Goal: Task Accomplishment & Management: Use online tool/utility

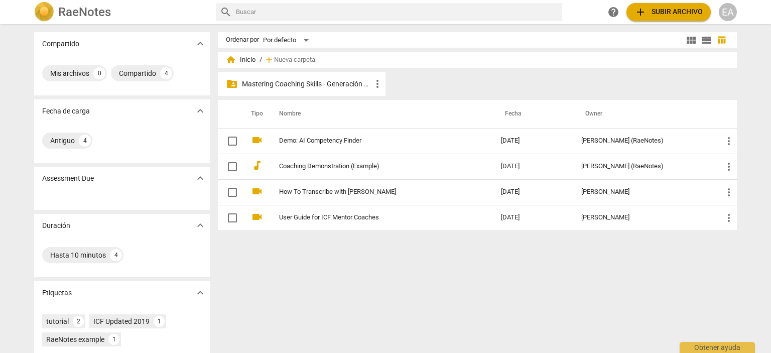
click at [300, 80] on p "Mastering Coaching Skills - Generación 32" at bounding box center [307, 84] width 130 height 11
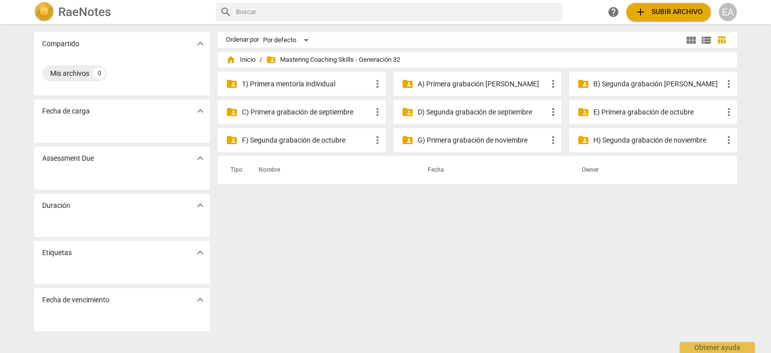
click at [503, 114] on p "D) Segunda grabación de septiembre" at bounding box center [483, 112] width 130 height 11
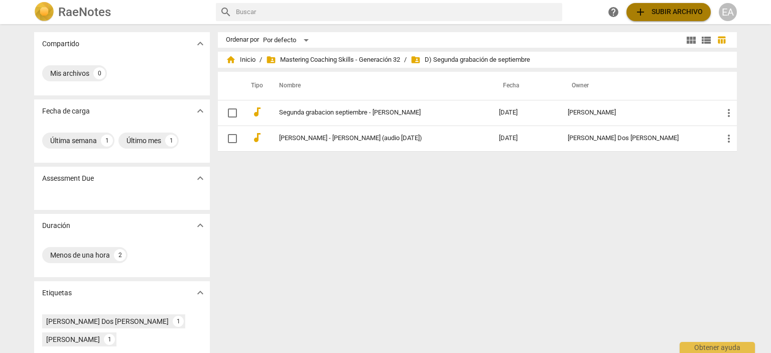
click at [645, 11] on span "add" at bounding box center [641, 12] width 12 height 12
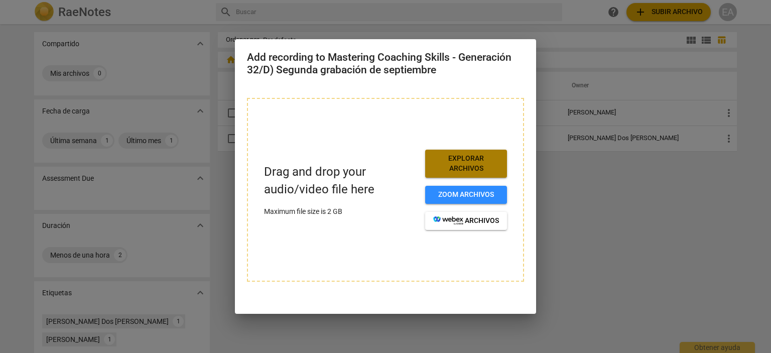
click at [448, 161] on span "Explorar archivos" at bounding box center [466, 164] width 66 height 20
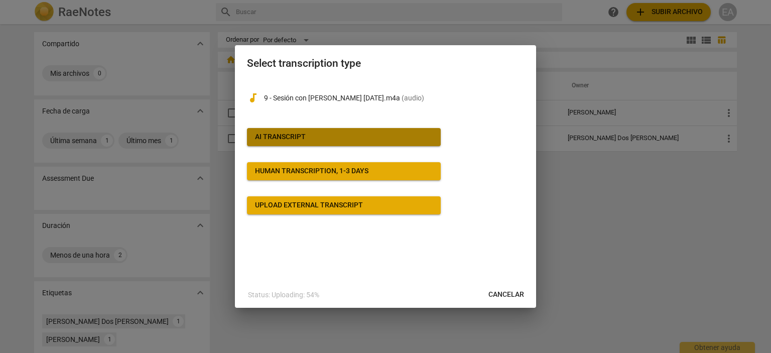
click at [328, 138] on span "AI Transcript" at bounding box center [344, 137] width 178 height 10
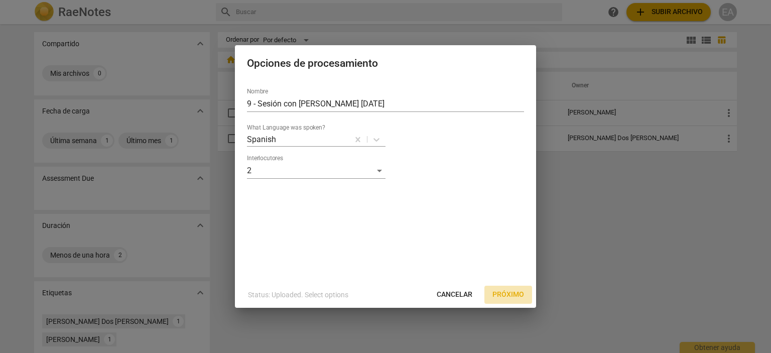
click at [506, 295] on span "Próximo" at bounding box center [509, 295] width 32 height 10
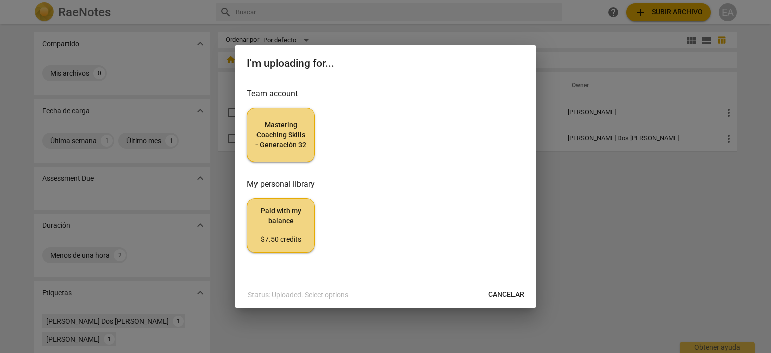
click at [288, 132] on span "Mastering Coaching Skills - Generación 32" at bounding box center [281, 135] width 51 height 30
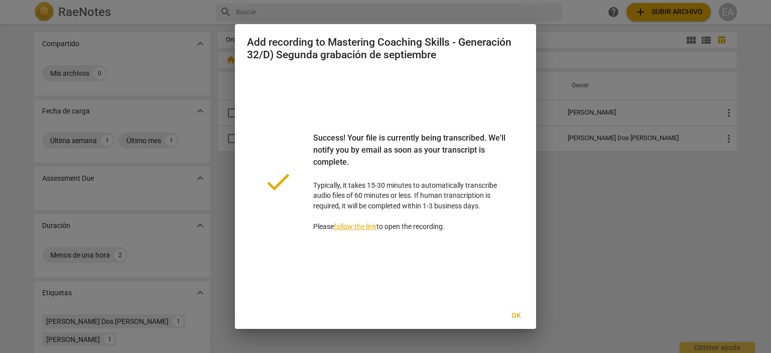
scroll to position [2, 0]
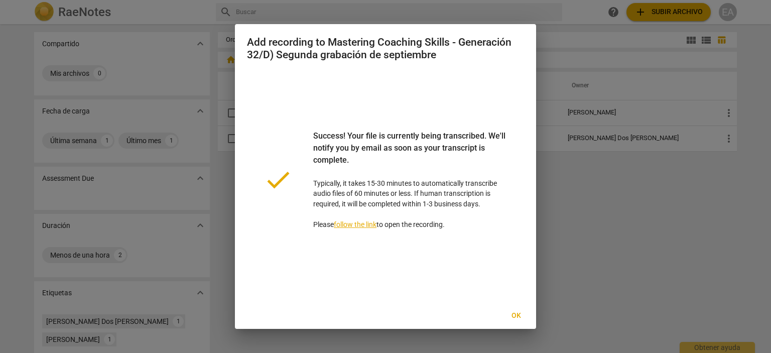
click at [534, 320] on div "Add recording to Mastering Coaching Skills - Generación 32/D) Segunda grabación…" at bounding box center [385, 176] width 301 height 305
click at [518, 313] on span "Ok" at bounding box center [516, 316] width 16 height 10
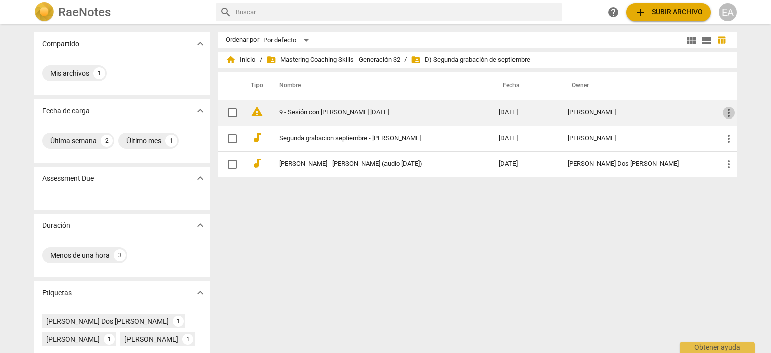
click at [727, 113] on span "more_vert" at bounding box center [729, 113] width 12 height 12
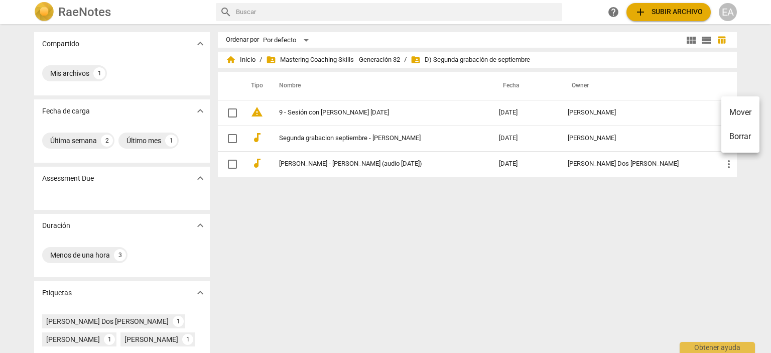
click at [513, 218] on div at bounding box center [385, 176] width 771 height 353
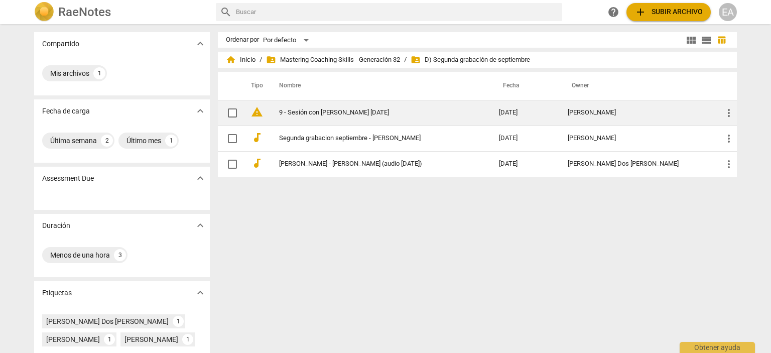
click at [330, 111] on link "9 - Sesión con [PERSON_NAME] [DATE]" at bounding box center [371, 113] width 184 height 8
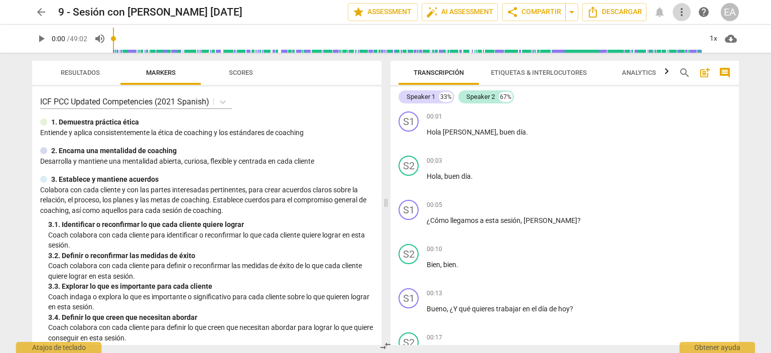
click at [681, 10] on span "more_vert" at bounding box center [682, 12] width 12 height 12
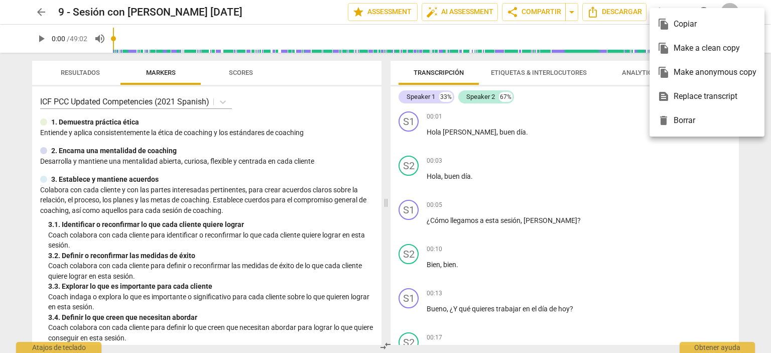
click at [20, 60] on div at bounding box center [385, 176] width 771 height 353
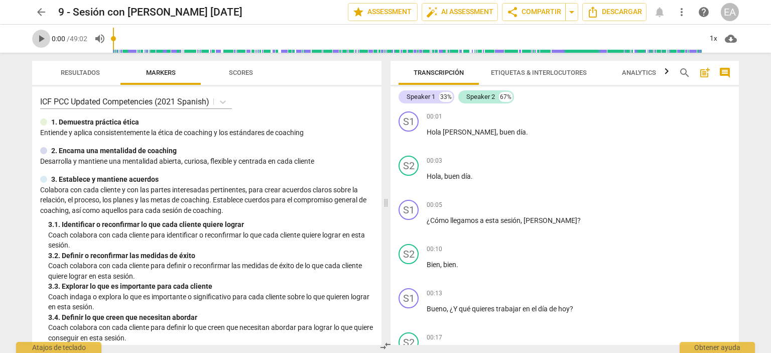
click at [38, 39] on span "play_arrow" at bounding box center [41, 39] width 12 height 12
type input "2"
click at [38, 41] on span "pause" at bounding box center [41, 39] width 12 height 12
type input "57"
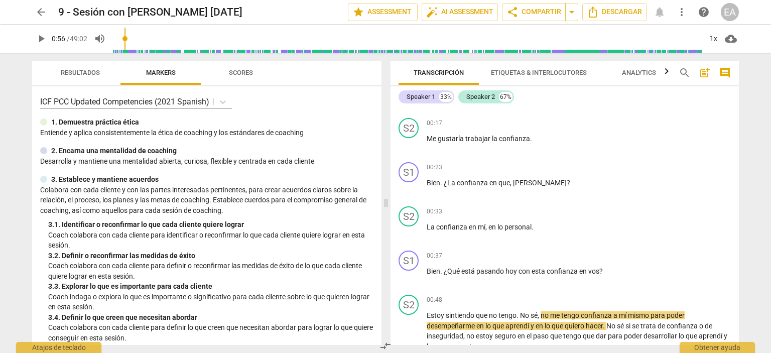
scroll to position [123, 0]
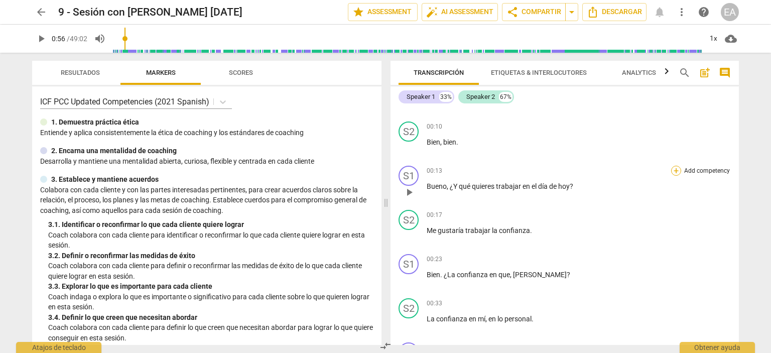
click at [675, 170] on div "+" at bounding box center [676, 171] width 10 height 10
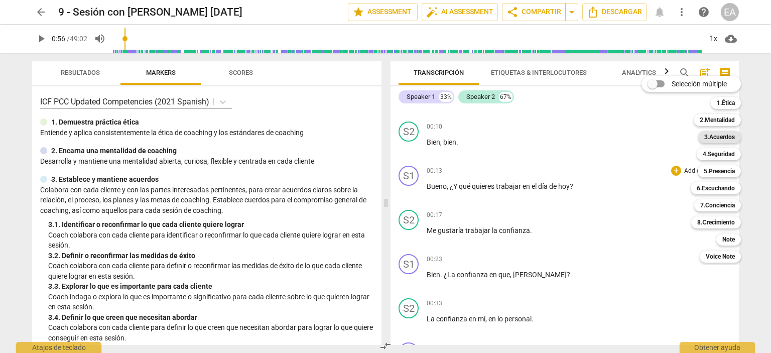
click at [734, 136] on b "3.Acuerdos" at bounding box center [720, 137] width 31 height 12
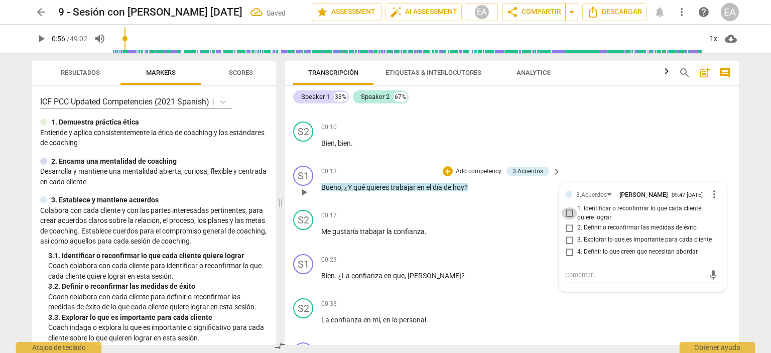
click at [565, 216] on input "1. Identificar o reconfirmar lo que cada cliente quiere lograr" at bounding box center [569, 213] width 16 height 12
checkbox input "true"
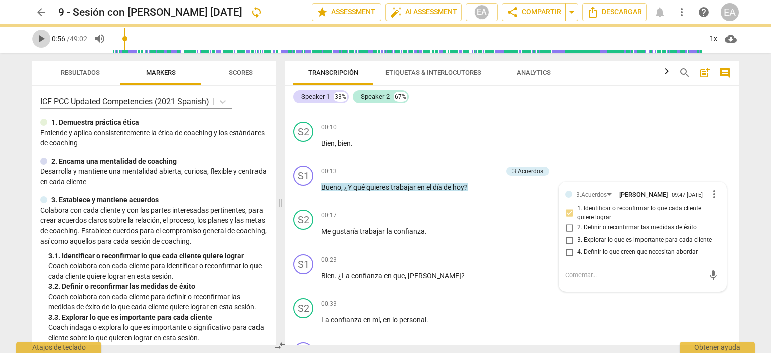
click at [40, 45] on button "play_arrow" at bounding box center [41, 39] width 18 height 18
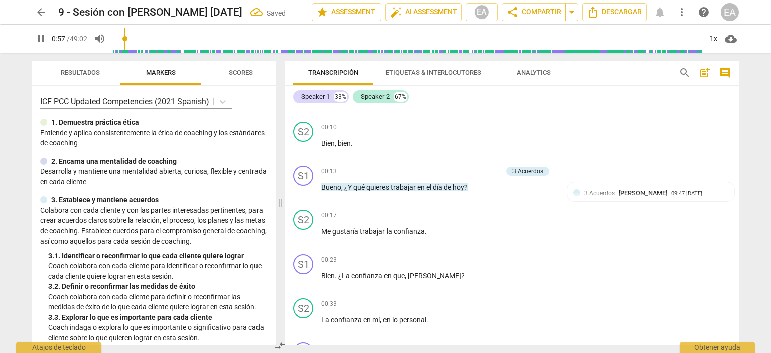
scroll to position [415, 0]
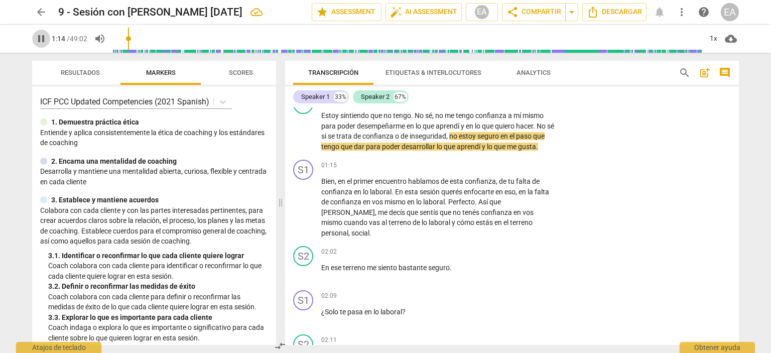
click at [38, 40] on span "pause" at bounding box center [41, 39] width 12 height 12
click at [39, 35] on span "play_arrow" at bounding box center [41, 39] width 12 height 12
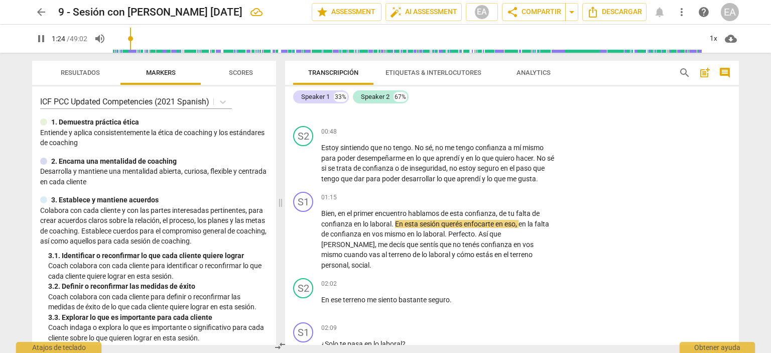
scroll to position [350, 0]
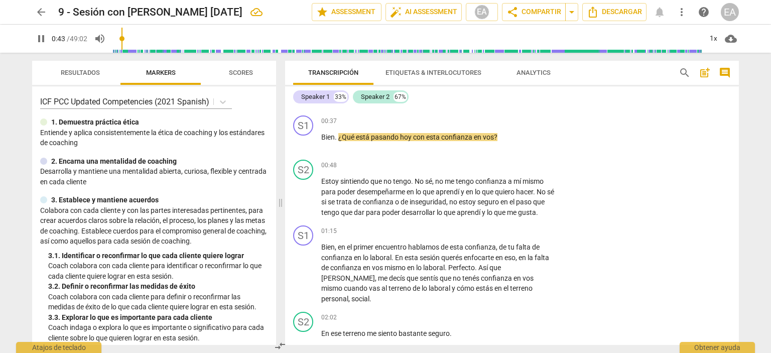
click at [124, 40] on input "range" at bounding box center [407, 39] width 589 height 32
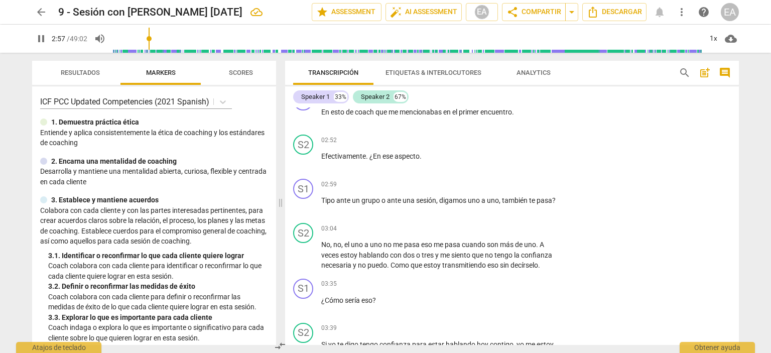
scroll to position [949, 0]
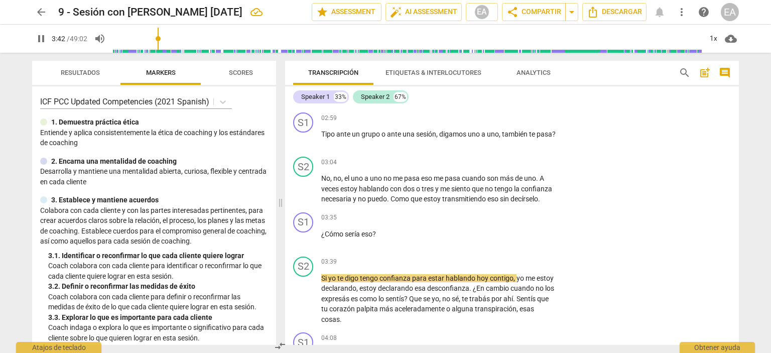
click at [39, 36] on span "pause" at bounding box center [41, 39] width 12 height 12
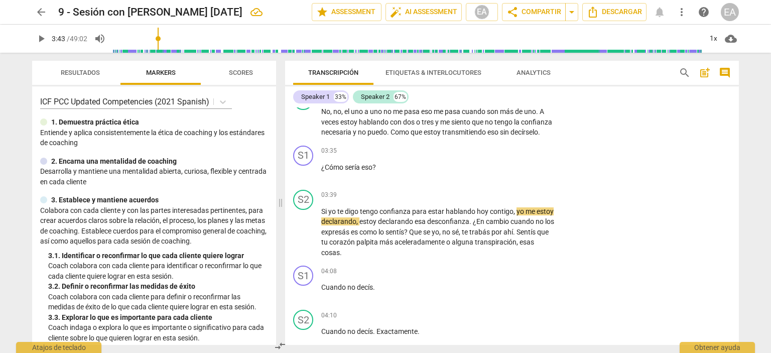
scroll to position [1099, 0]
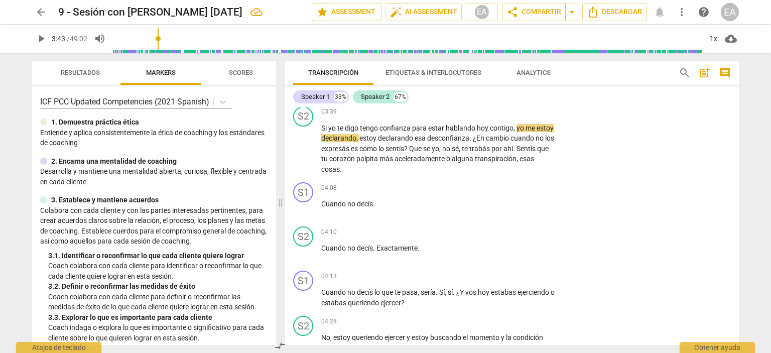
click at [40, 39] on span "play_arrow" at bounding box center [41, 39] width 12 height 12
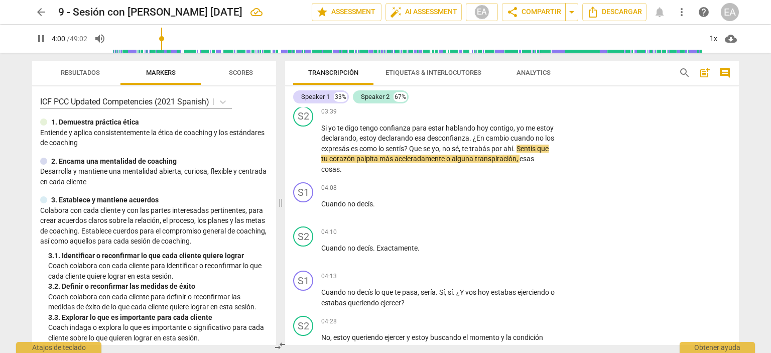
click at [46, 41] on span "pause" at bounding box center [41, 39] width 12 height 12
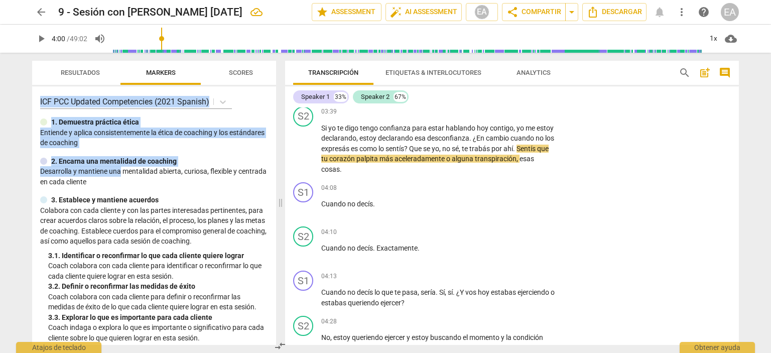
drag, startPoint x: 40, startPoint y: 100, endPoint x: 123, endPoint y: 174, distance: 111.7
click at [123, 174] on div "ICF PCC Updated Competencies (2021 Spanish) 1. Demuestra práctica ética Entie…" at bounding box center [154, 215] width 244 height 259
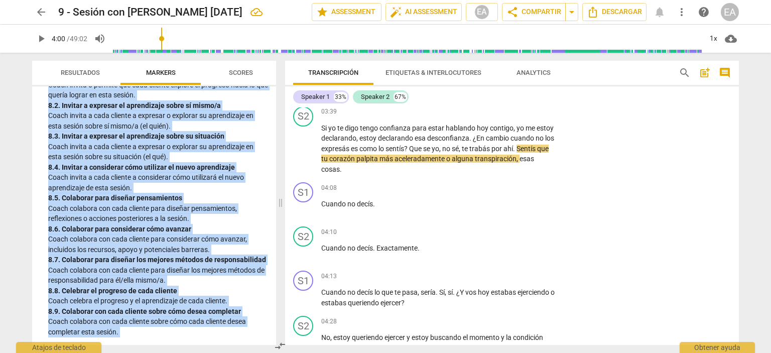
scroll to position [1373, 0]
copy div "LOR IPS Dolorsi Ametconsecte (8609 Adipisc) 5. Elitseddo eiútempo íutla Etdol…"
click at [44, 32] on button "play_arrow" at bounding box center [41, 39] width 18 height 18
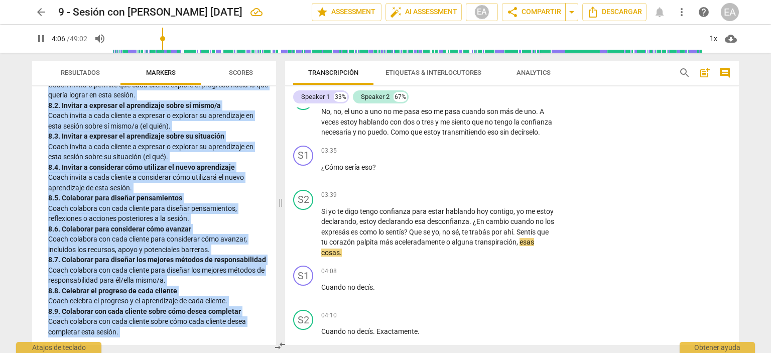
scroll to position [1049, 0]
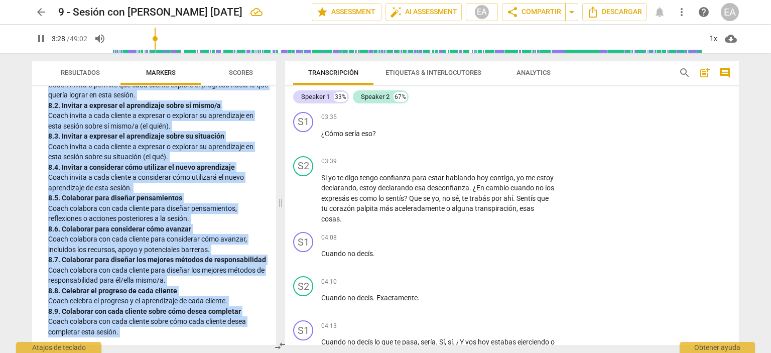
click at [157, 36] on input "range" at bounding box center [407, 39] width 589 height 32
click at [201, 131] on div "8. 3. Invitar a expresar el aprendizaje sobre su situación" at bounding box center [158, 136] width 220 height 11
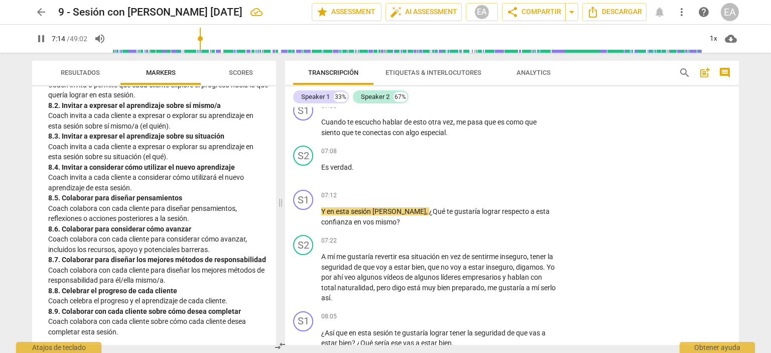
scroll to position [1798, 0]
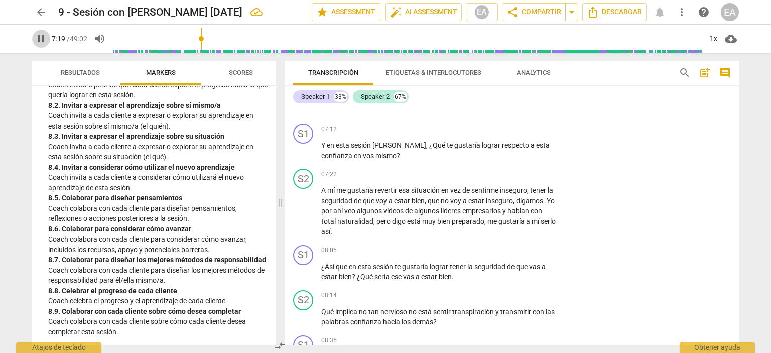
click at [42, 40] on span "pause" at bounding box center [41, 39] width 12 height 12
type input "440"
click at [502, 129] on p "Add competency" at bounding box center [526, 129] width 48 height 9
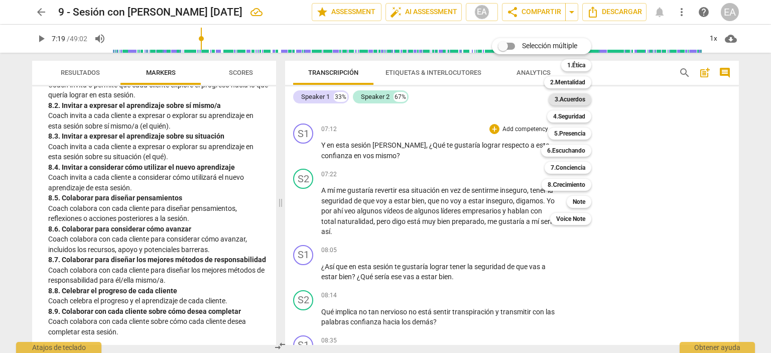
click at [571, 102] on b "3.Acuerdos" at bounding box center [570, 99] width 31 height 12
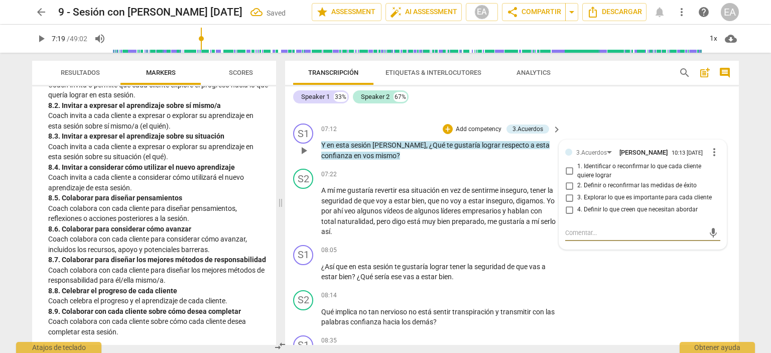
click at [565, 177] on input "1. Identificar o reconfirmar lo que cada cliente quiere lograr" at bounding box center [569, 171] width 16 height 12
checkbox input "true"
click at [625, 104] on div "Speaker 1 33% Speaker 2 67%" at bounding box center [512, 96] width 438 height 17
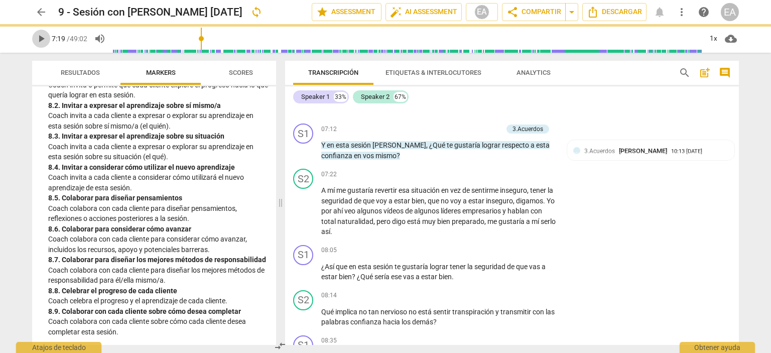
click at [40, 41] on span "play_arrow" at bounding box center [41, 39] width 12 height 12
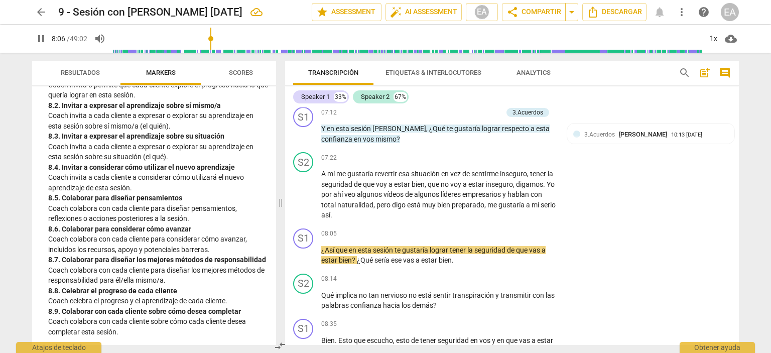
scroll to position [1865, 0]
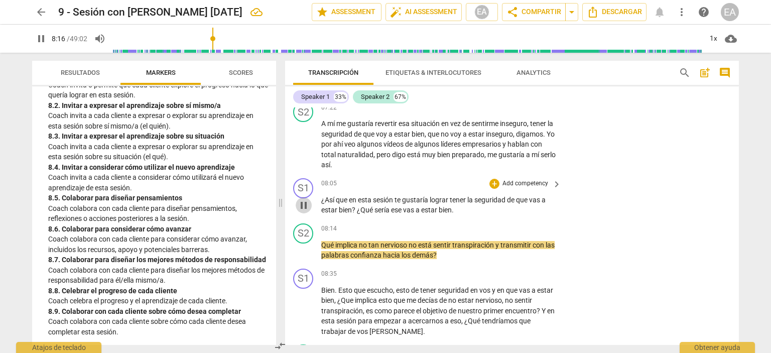
click at [304, 208] on span "pause" at bounding box center [304, 205] width 12 height 12
type input "497"
click at [540, 183] on p "Add competency" at bounding box center [526, 183] width 48 height 9
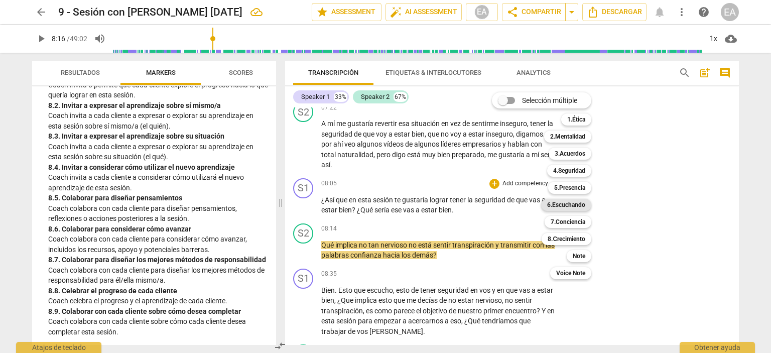
click at [573, 203] on b "6.Escuchando" at bounding box center [566, 205] width 38 height 12
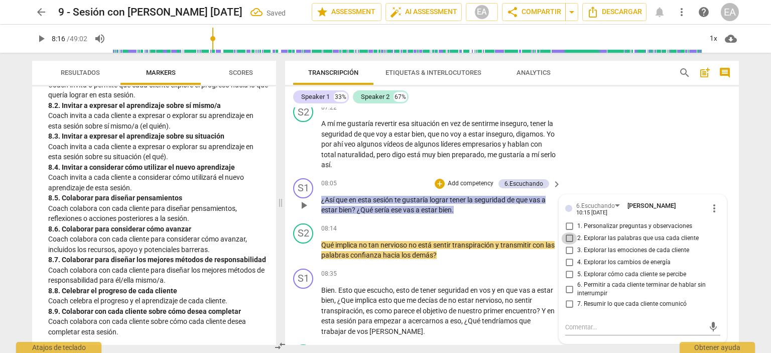
click at [566, 241] on input "2. Explorar las palabras que usa cada cliente" at bounding box center [569, 239] width 16 height 12
checkbox input "true"
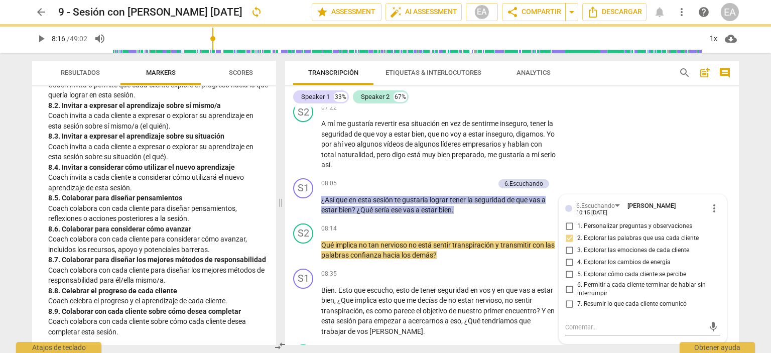
scroll to position [2073, 0]
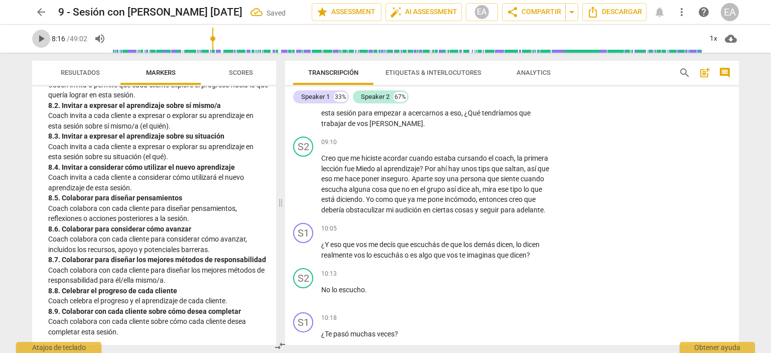
click at [35, 38] on span "play_arrow" at bounding box center [41, 39] width 12 height 12
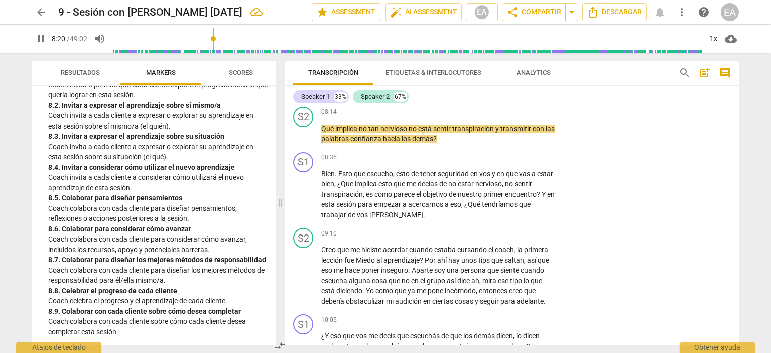
scroll to position [1948, 0]
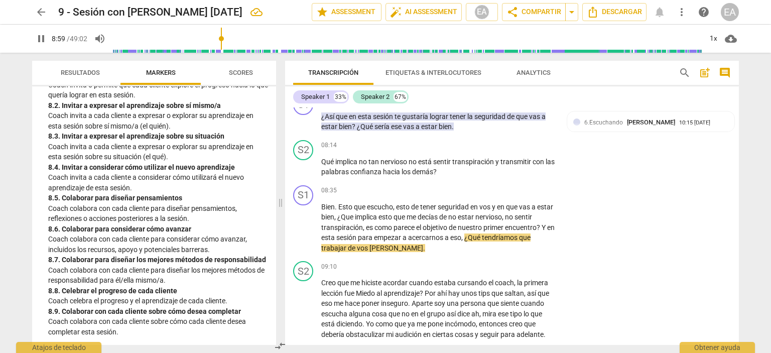
click at [38, 40] on span "pause" at bounding box center [41, 39] width 12 height 12
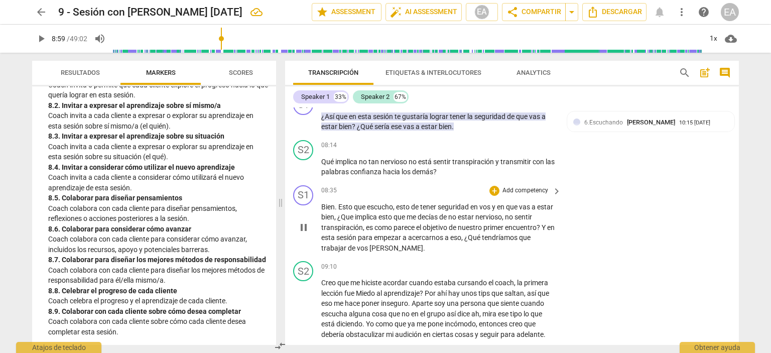
type input "540"
click at [527, 190] on p "Add competency" at bounding box center [526, 190] width 48 height 9
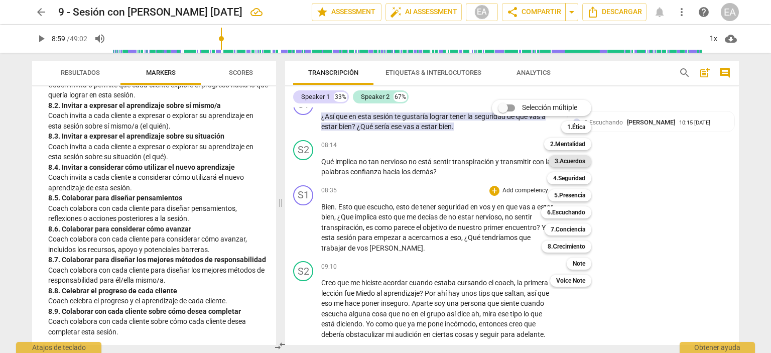
click at [583, 159] on b "3.Acuerdos" at bounding box center [570, 161] width 31 height 12
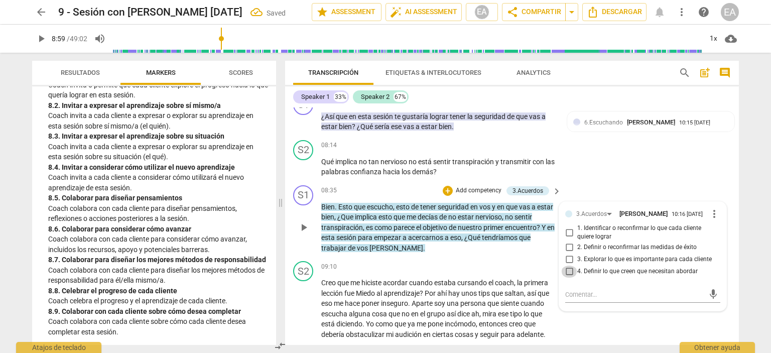
click at [567, 278] on input "4. Definir lo que creen que necesitan abordar" at bounding box center [569, 272] width 16 height 12
checkbox input "true"
click at [705, 167] on div "S2 play_arrow pause 08:14 + Add competency keyboard_arrow_right Qué implica no …" at bounding box center [512, 158] width 454 height 45
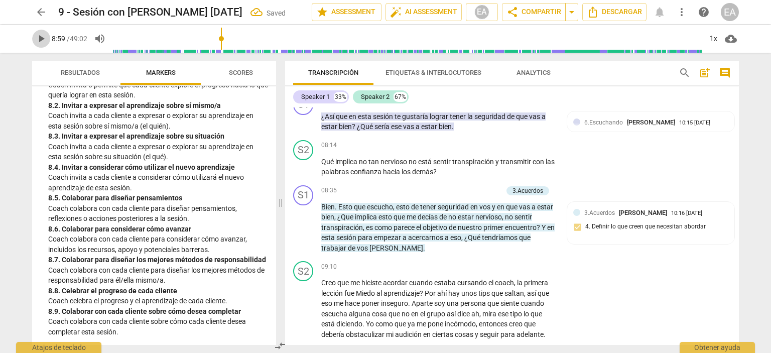
click at [36, 38] on span "play_arrow" at bounding box center [41, 39] width 12 height 12
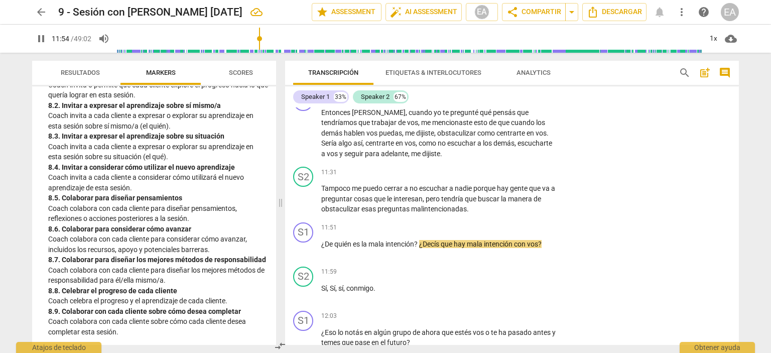
scroll to position [2514, 0]
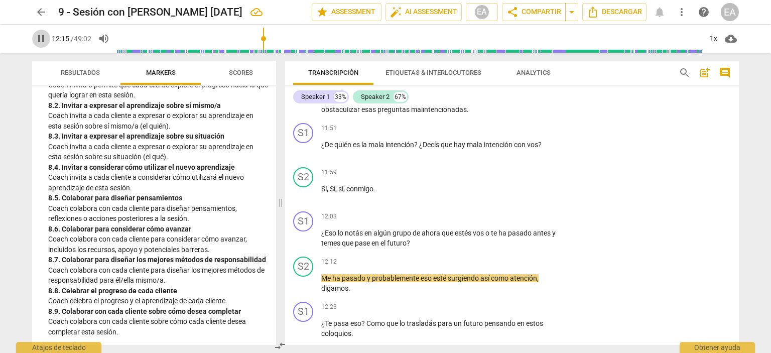
click at [40, 38] on span "pause" at bounding box center [41, 39] width 12 height 12
type input "736"
click at [517, 221] on div "S1 play_arrow pause 12:03 + Add competency keyboard_arrow_right ¿Eso lo notás e…" at bounding box center [512, 229] width 454 height 45
click at [517, 221] on p "Add competency" at bounding box center [526, 216] width 48 height 9
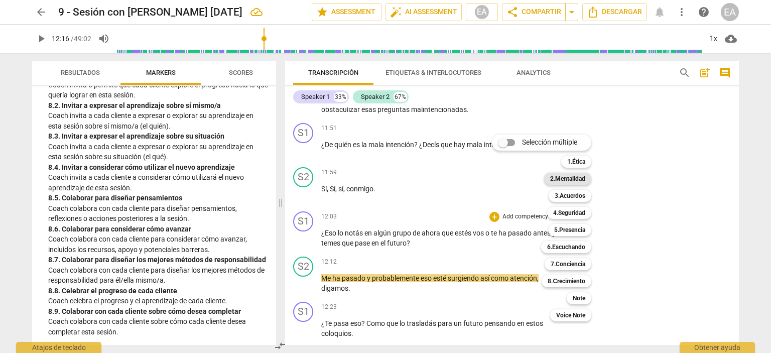
click at [568, 177] on b "2.Mentalidad" at bounding box center [567, 179] width 35 height 12
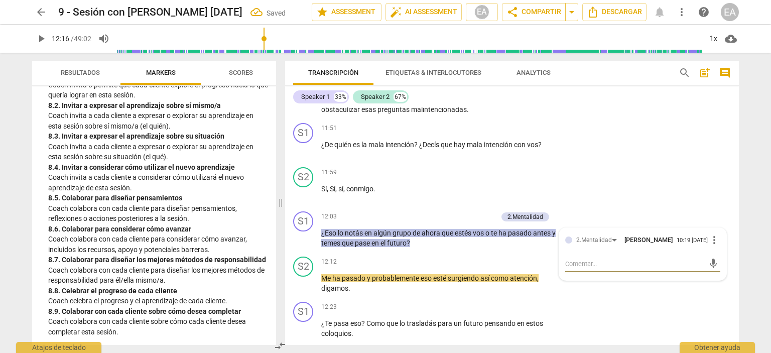
type textarea "C"
type textarea "Cu"
type textarea "Cur"
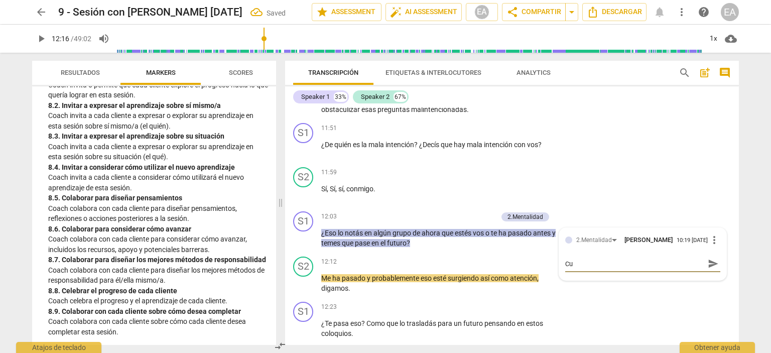
type textarea "Cur"
type textarea "[PERSON_NAME]"
type textarea "Curio"
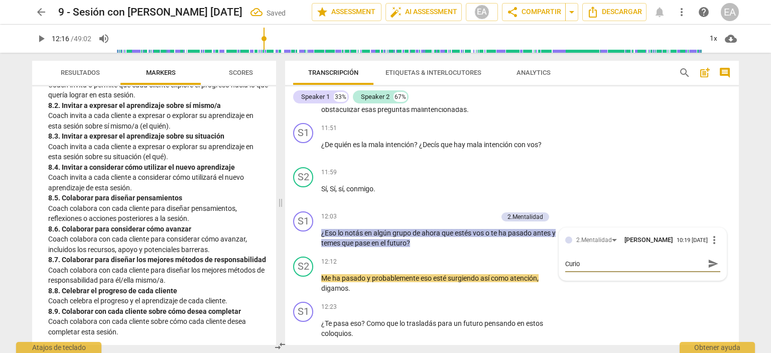
type textarea "Curios"
type textarea "Curiosi"
type textarea "Curiosid"
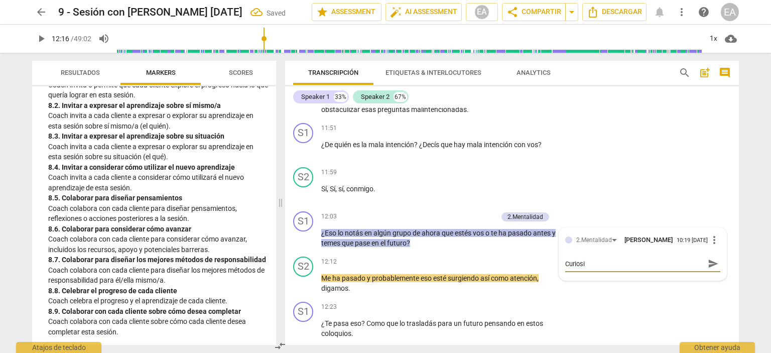
type textarea "Curiosid"
type textarea "Curiosida"
type textarea "Curiosidad"
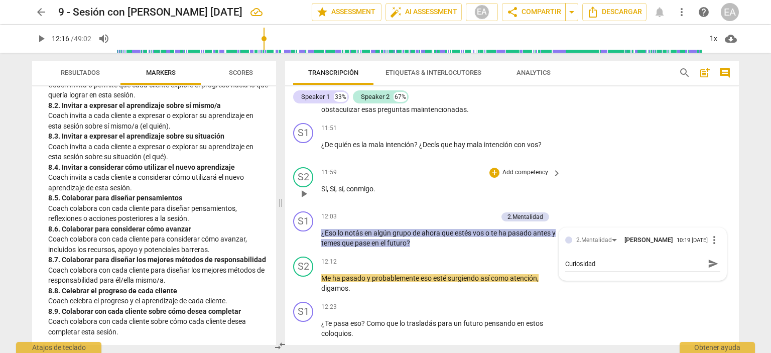
click at [693, 192] on div "S2 play_arrow pause 11:59 + Add competency keyboard_arrow_right Sí , Sí , sí , …" at bounding box center [512, 185] width 454 height 44
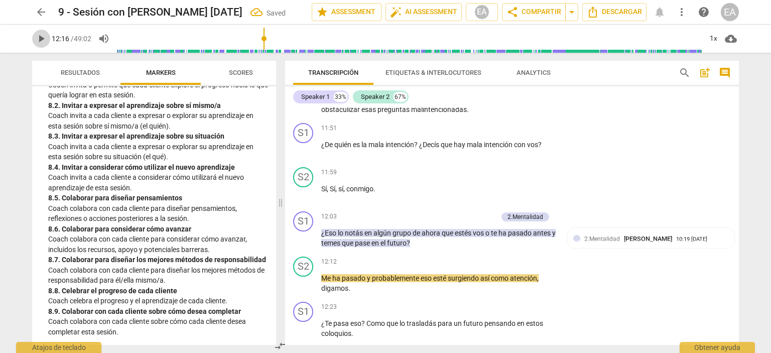
click at [42, 39] on span "play_arrow" at bounding box center [41, 39] width 12 height 12
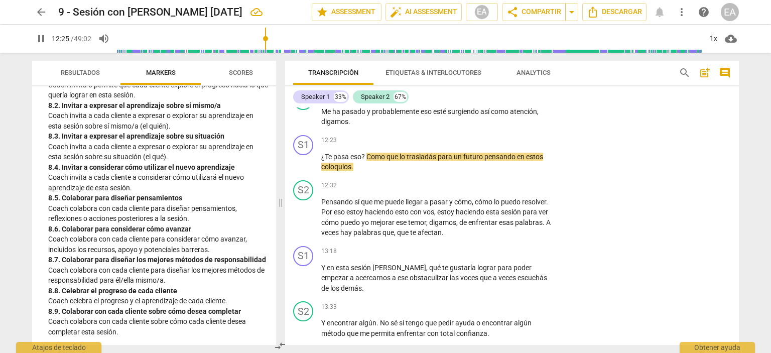
scroll to position [2697, 0]
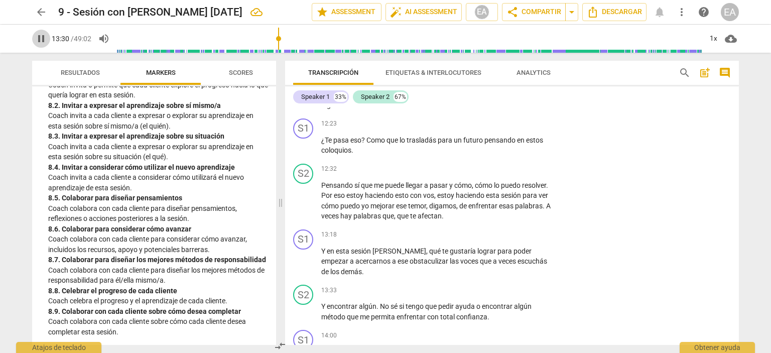
click at [42, 37] on span "pause" at bounding box center [41, 39] width 12 height 12
type input "810"
click at [497, 240] on div "+" at bounding box center [495, 235] width 10 height 10
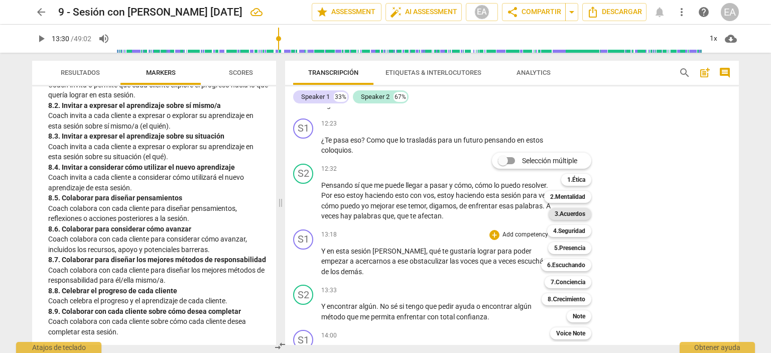
click at [564, 210] on b "3.Acuerdos" at bounding box center [570, 214] width 31 height 12
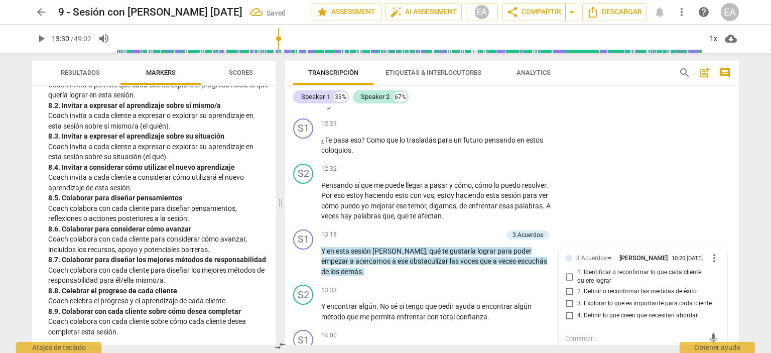
scroll to position [2824, 0]
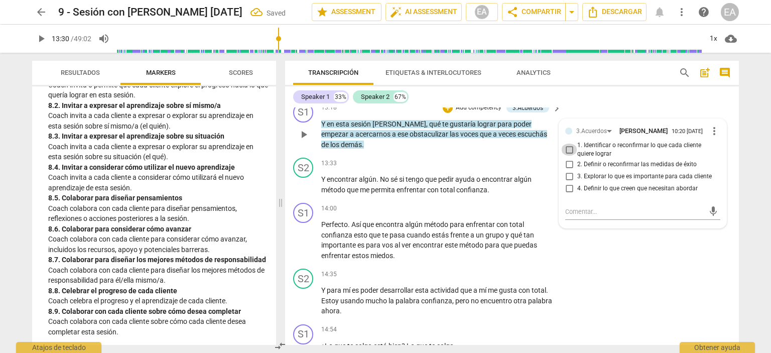
click at [565, 156] on input "1. Identificar o reconfirmar lo que cada cliente quiere lograr" at bounding box center [569, 150] width 16 height 12
checkbox input "true"
click at [535, 168] on div "+ Add competency keyboard_arrow_right" at bounding box center [525, 163] width 75 height 11
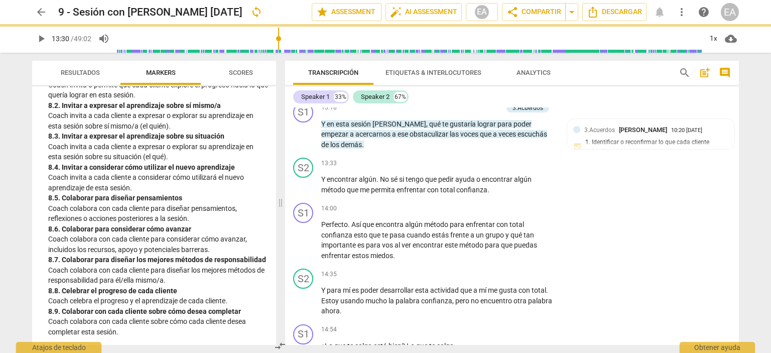
click at [35, 39] on span "play_arrow" at bounding box center [41, 39] width 12 height 12
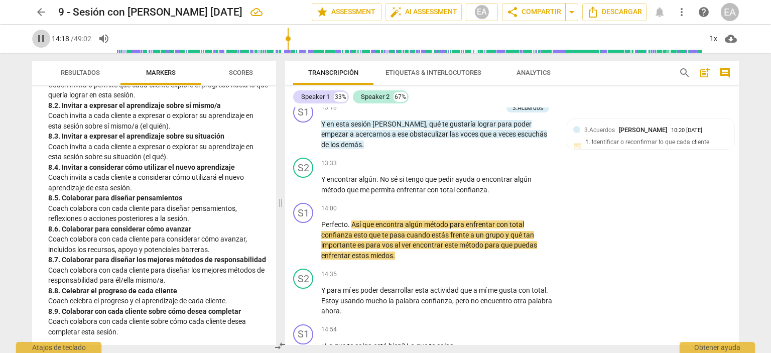
click at [42, 40] on span "pause" at bounding box center [41, 39] width 12 height 12
type input "859"
click at [514, 213] on p "Add competency" at bounding box center [526, 208] width 48 height 9
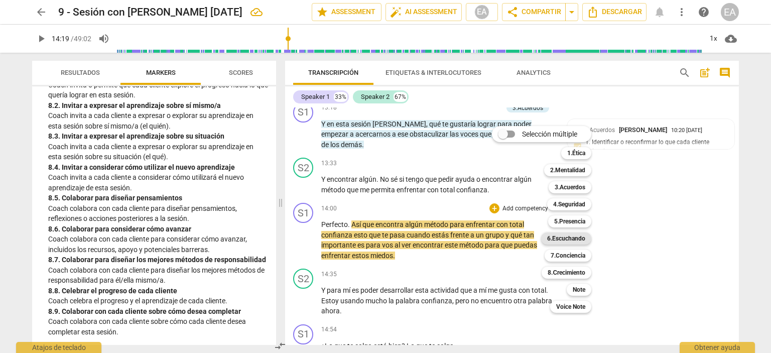
click at [577, 239] on b "6.Escuchando" at bounding box center [566, 239] width 38 height 12
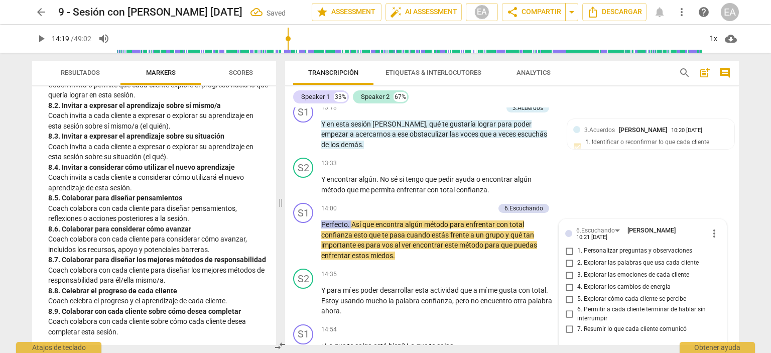
scroll to position [2961, 0]
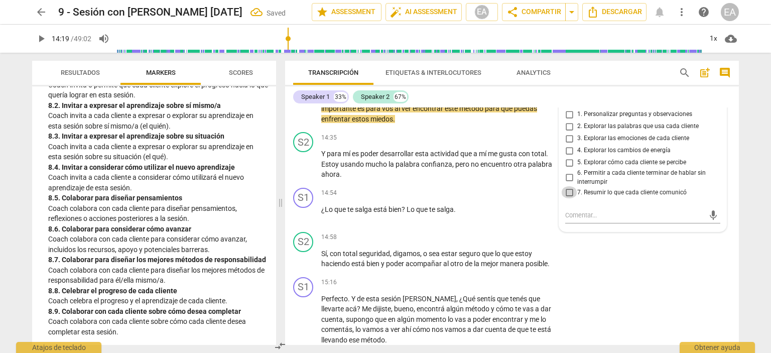
click at [566, 198] on input "7. Resumir lo que cada cliente comunicó" at bounding box center [569, 192] width 16 height 12
checkbox input "true"
click at [535, 180] on p "Y para mí es poder desarrollar esta actividad que a mí me gusta con total . Est…" at bounding box center [438, 164] width 235 height 31
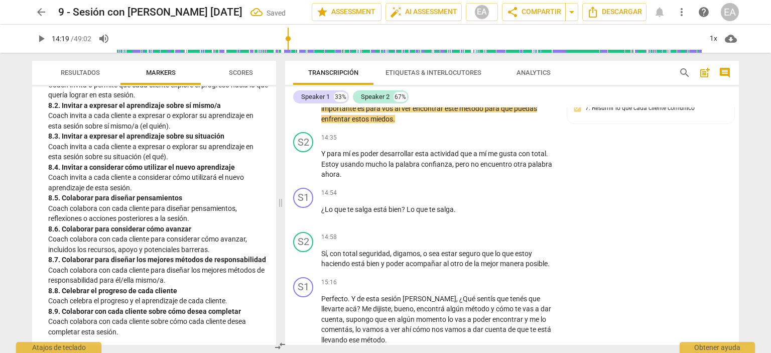
scroll to position [2897, 0]
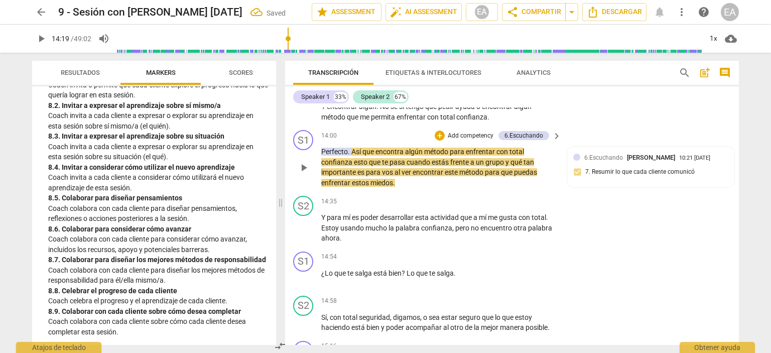
click at [455, 141] on p "Add competency" at bounding box center [471, 136] width 48 height 9
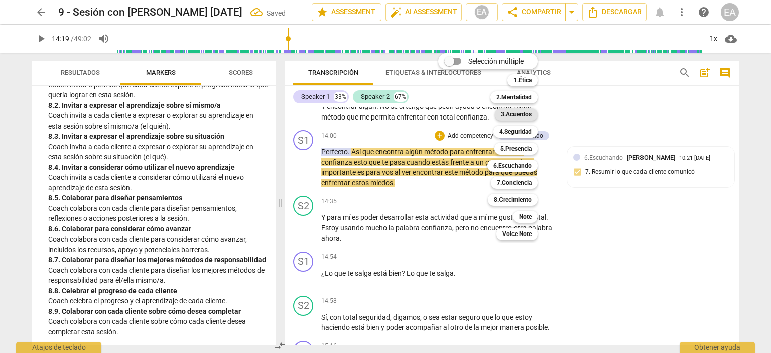
click at [508, 117] on b "3.Acuerdos" at bounding box center [516, 114] width 31 height 12
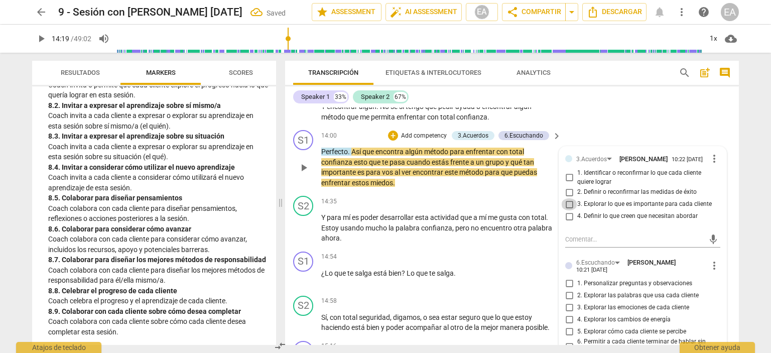
click at [569, 210] on input "3. Explorar lo que es importante para cada cliente" at bounding box center [569, 204] width 16 height 12
checkbox input "true"
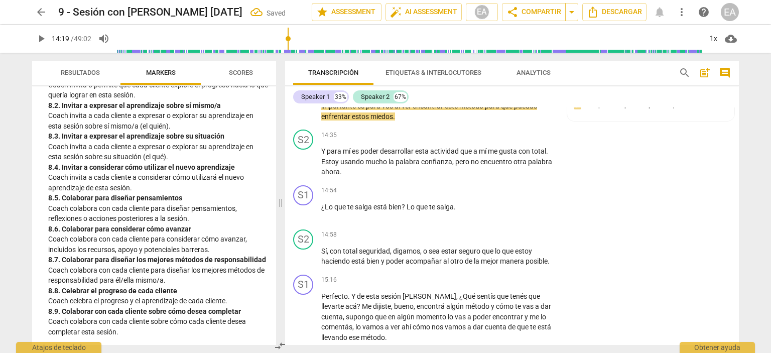
scroll to position [2931, 0]
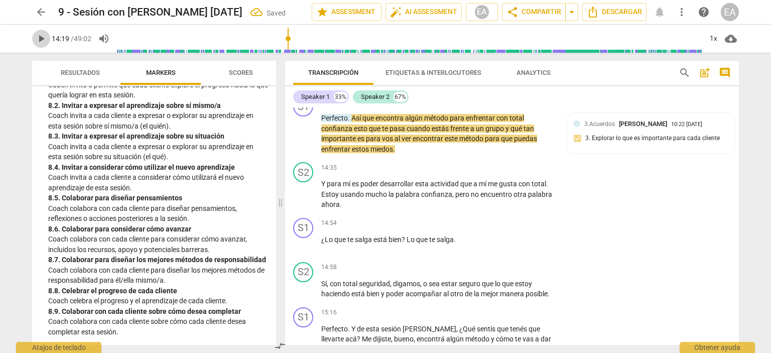
click at [36, 38] on span "play_arrow" at bounding box center [41, 39] width 12 height 12
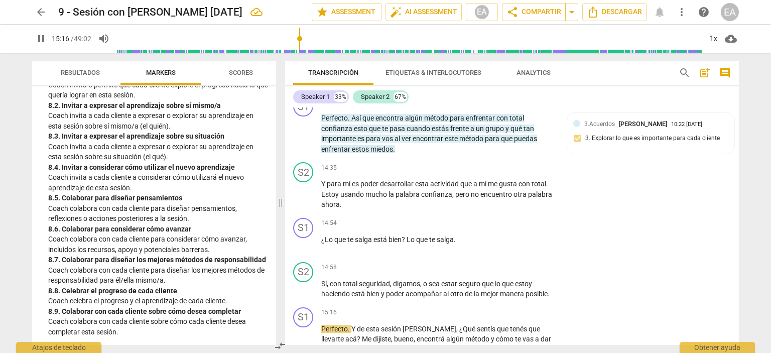
scroll to position [3169, 0]
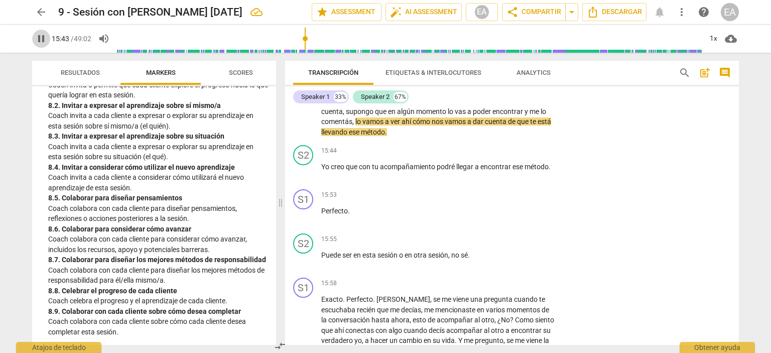
click at [40, 39] on span "pause" at bounding box center [41, 39] width 12 height 12
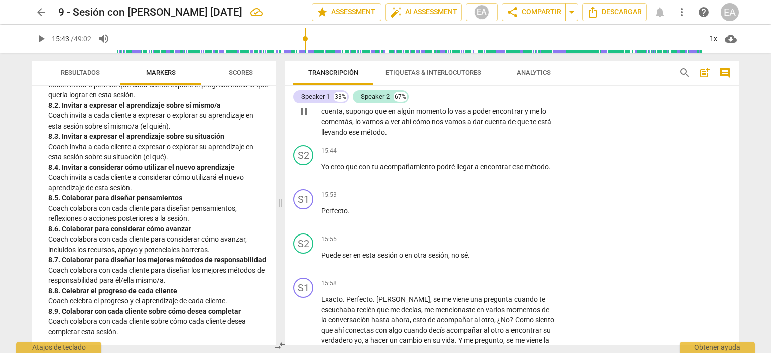
type input "944"
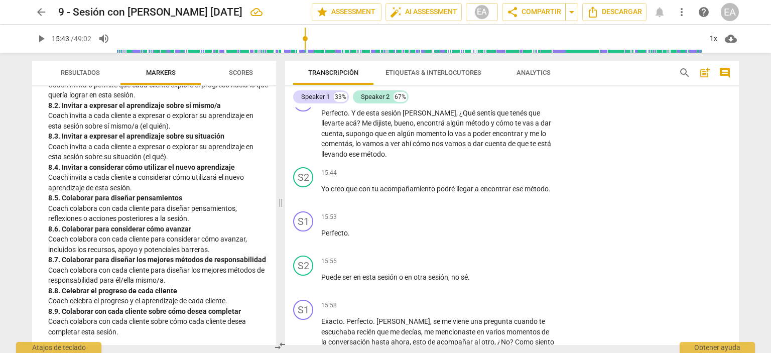
scroll to position [3114, 0]
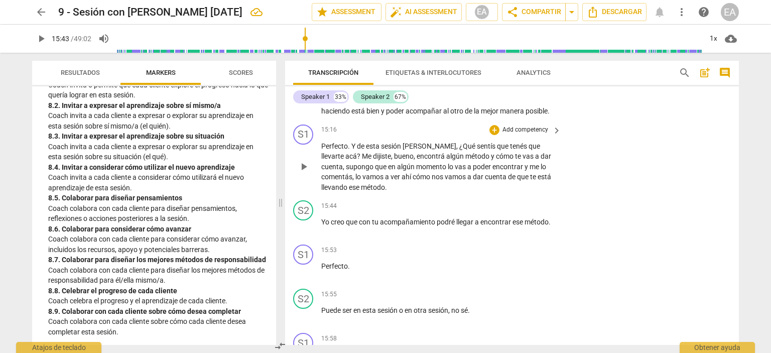
click at [516, 135] on p "Add competency" at bounding box center [526, 130] width 48 height 9
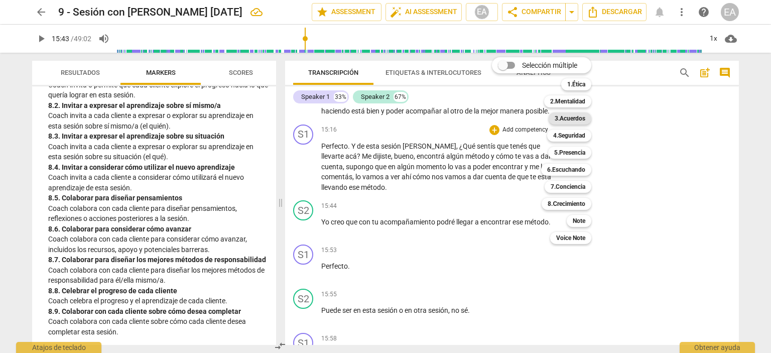
click at [571, 114] on b "3.Acuerdos" at bounding box center [570, 118] width 31 height 12
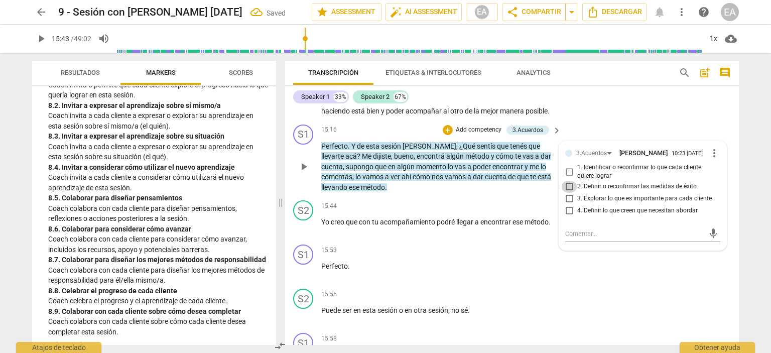
click at [566, 193] on input "2. Definir o reconfirmar las medidas de éxito" at bounding box center [569, 187] width 16 height 12
checkbox input "true"
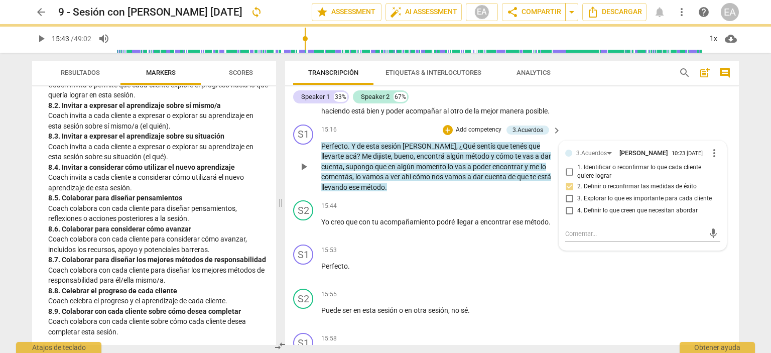
click at [732, 197] on div "S1 play_arrow pause 15:16 + Add competency 3.Acuerdos keyboard_arrow_right Perf…" at bounding box center [512, 159] width 454 height 76
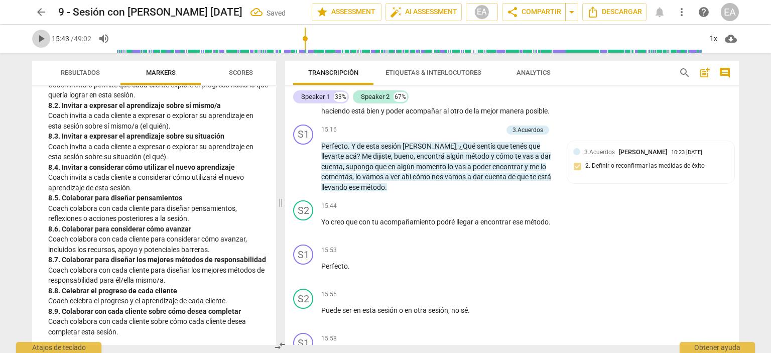
click at [37, 40] on span "play_arrow" at bounding box center [41, 39] width 12 height 12
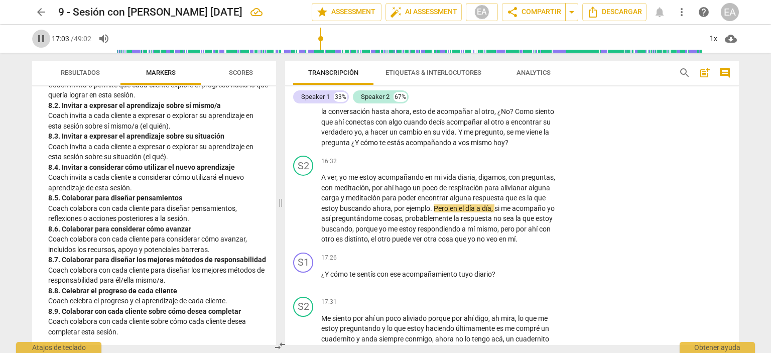
click at [40, 35] on span "pause" at bounding box center [41, 39] width 12 height 12
click at [38, 36] on span "play_arrow" at bounding box center [41, 39] width 12 height 12
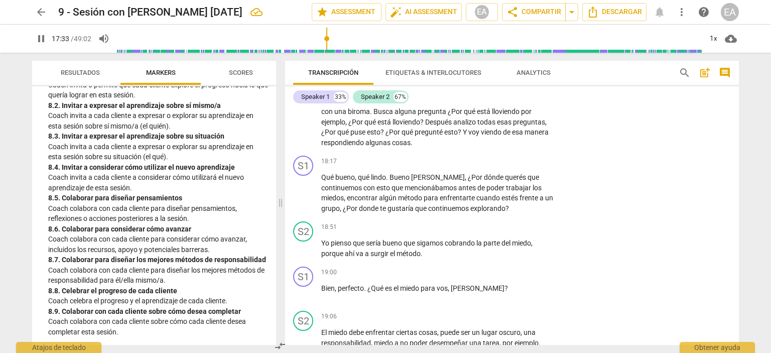
scroll to position [3407, 0]
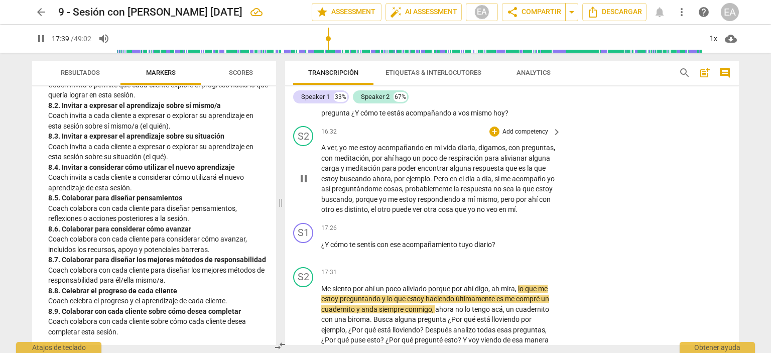
click at [560, 219] on div "S2 play_arrow pause 16:32 + Add competency keyboard_arrow_right A ver , yo me e…" at bounding box center [512, 170] width 454 height 97
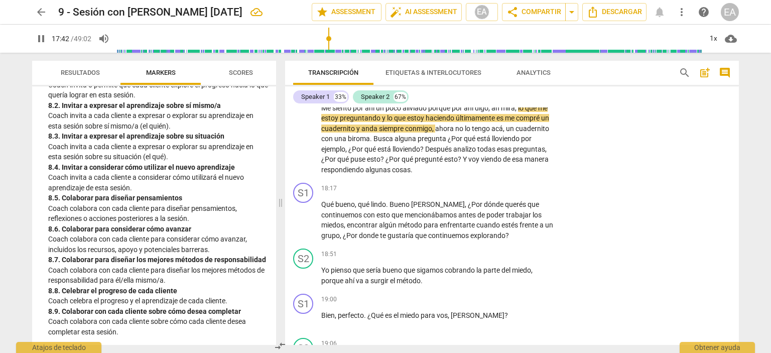
scroll to position [3608, 0]
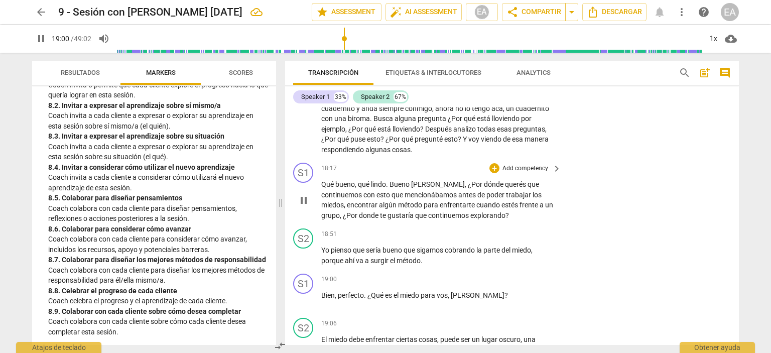
click at [545, 209] on span "un" at bounding box center [549, 205] width 8 height 8
click at [456, 266] on p "Yo pienso que sería bueno que sigamos cobrando la parte del miedo , porque ahí …" at bounding box center [438, 255] width 235 height 21
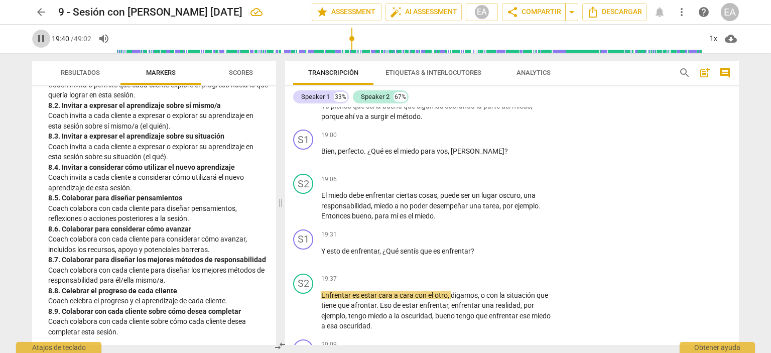
click at [38, 43] on span "pause" at bounding box center [41, 39] width 12 height 12
type input "1181"
click at [522, 240] on p "Add competency" at bounding box center [526, 235] width 48 height 9
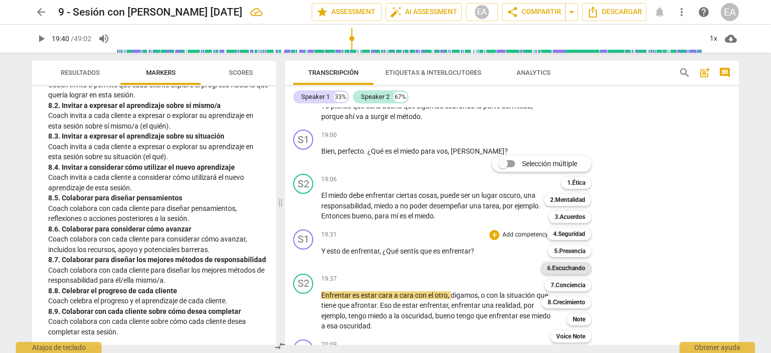
click at [565, 269] on b "6.Escuchando" at bounding box center [566, 268] width 38 height 12
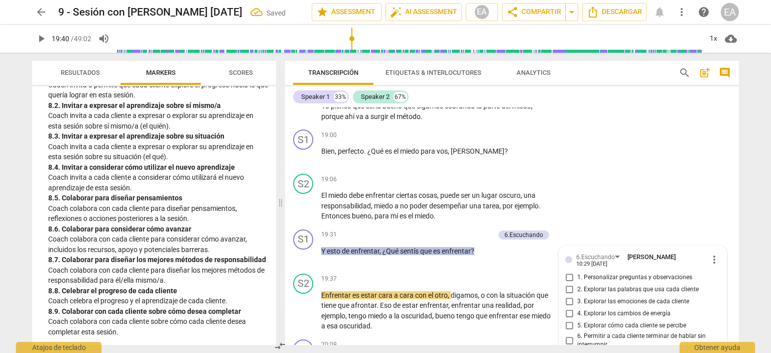
scroll to position [3935, 0]
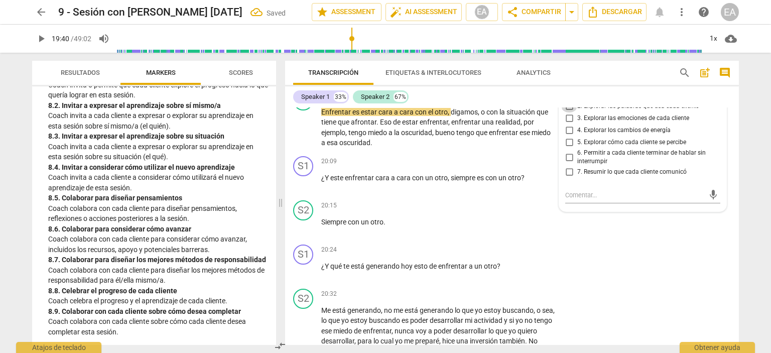
click at [567, 112] on input "2. Explorar las palabras que usa cada cliente" at bounding box center [569, 106] width 16 height 12
checkbox input "true"
click at [724, 279] on div "S1 play_arrow pause 20:24 + Add competency keyboard_arrow_right ¿Y qué te está …" at bounding box center [512, 263] width 454 height 44
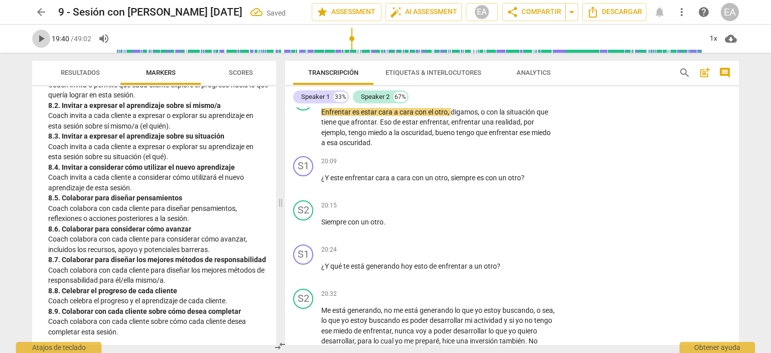
click at [38, 40] on span "play_arrow" at bounding box center [41, 39] width 12 height 12
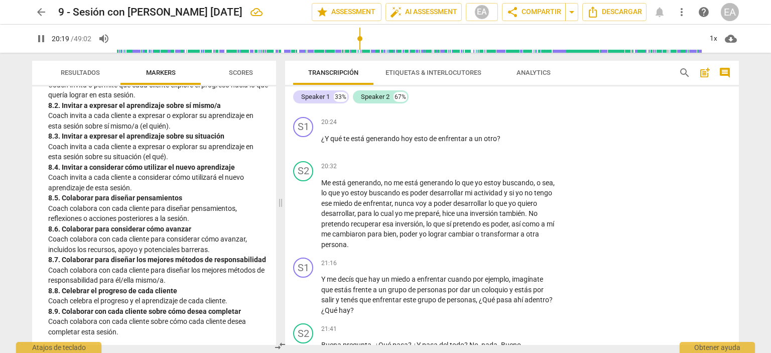
scroll to position [4079, 0]
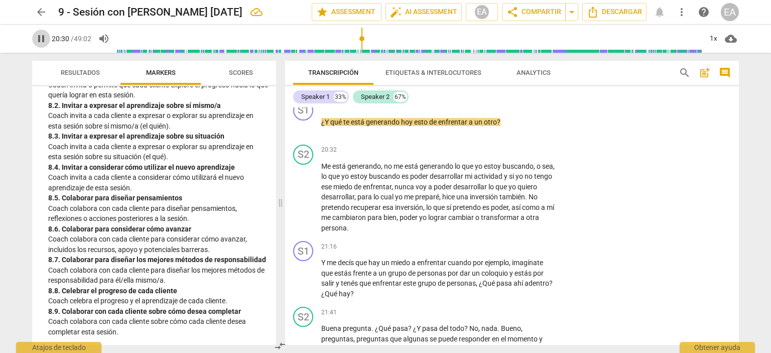
click at [39, 40] on span "pause" at bounding box center [41, 39] width 12 height 12
type input "1230"
click at [514, 110] on p "Add competency" at bounding box center [526, 105] width 48 height 9
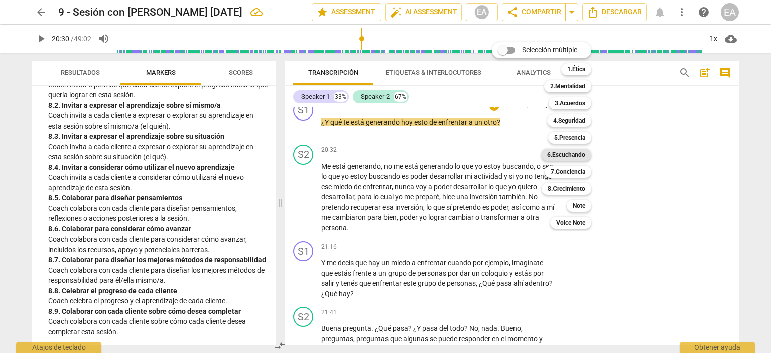
click at [552, 152] on b "6.Escuchando" at bounding box center [566, 155] width 38 height 12
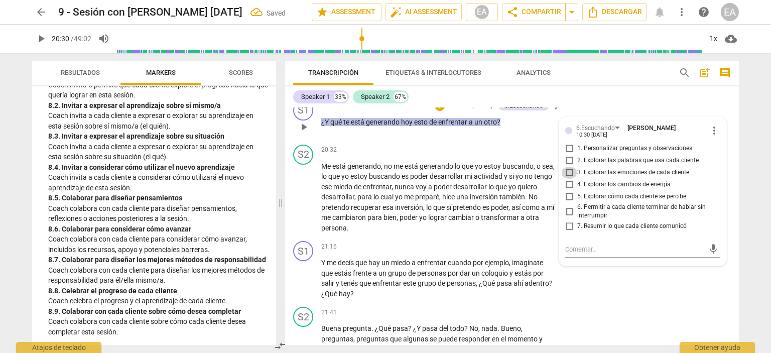
click at [568, 179] on input "3. Explorar las emociones de cada cliente" at bounding box center [569, 173] width 16 height 12
checkbox input "true"
click at [504, 141] on div "S1 play_arrow pause 20:24 + Add competency 6.Escuchando keyboard_arrow_right ¿Y…" at bounding box center [512, 118] width 454 height 44
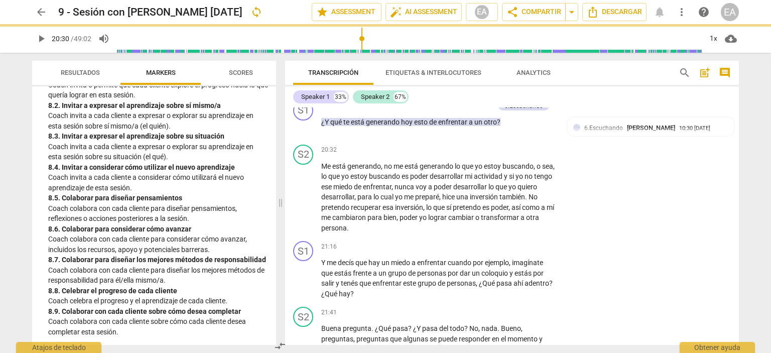
click at [38, 40] on span "play_arrow" at bounding box center [41, 39] width 12 height 12
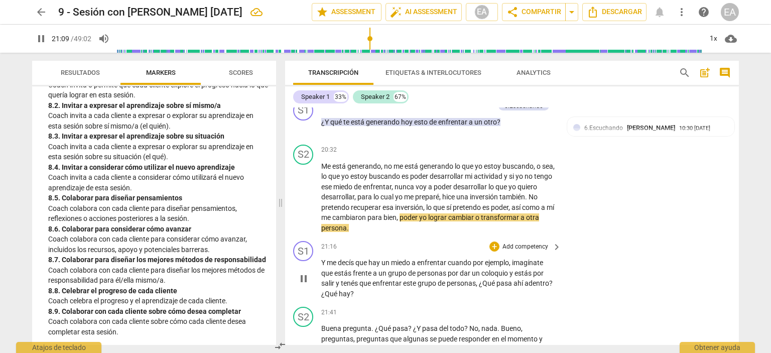
click at [458, 252] on div "21:16 + Add competency keyboard_arrow_right" at bounding box center [441, 246] width 241 height 11
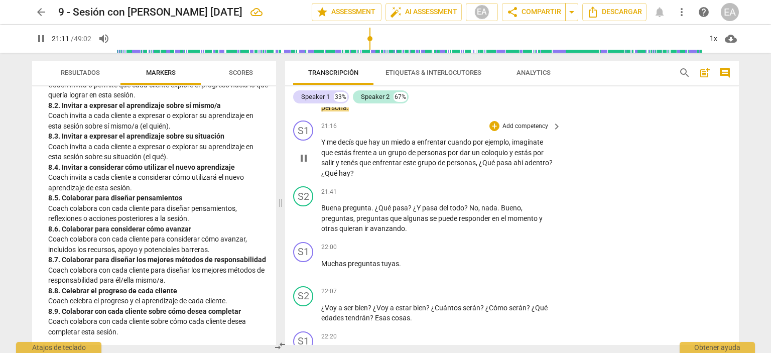
scroll to position [4220, 0]
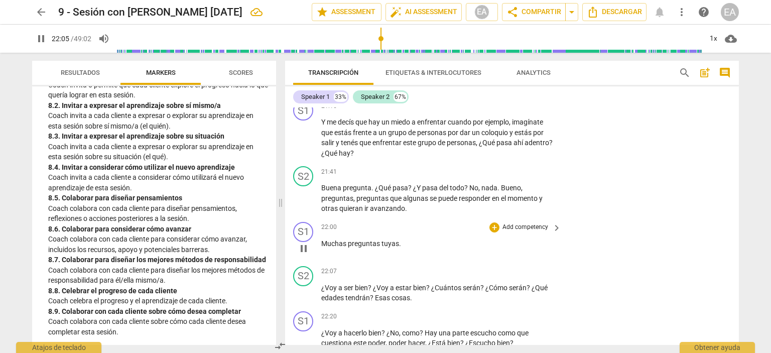
click at [460, 233] on div "22:00 + Add competency keyboard_arrow_right" at bounding box center [441, 227] width 241 height 11
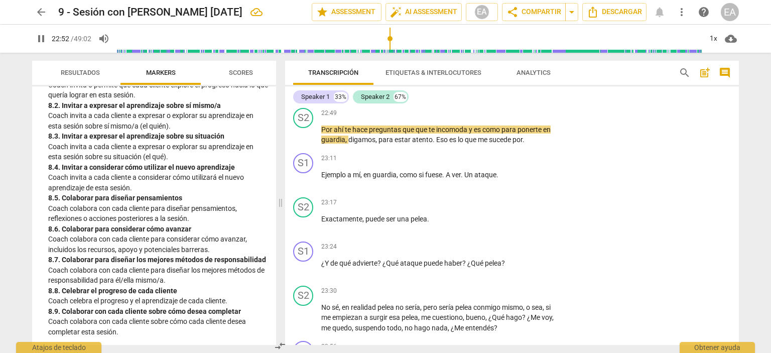
scroll to position [4646, 0]
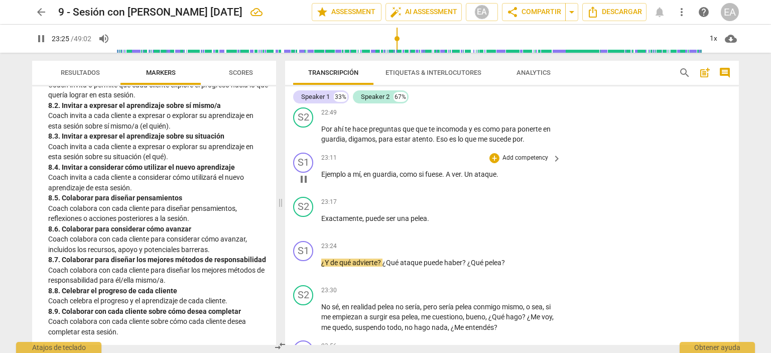
click at [379, 189] on div "23:11 + Add competency keyboard_arrow_right Ejemplo a mí , en guardia , como si…" at bounding box center [441, 171] width 241 height 36
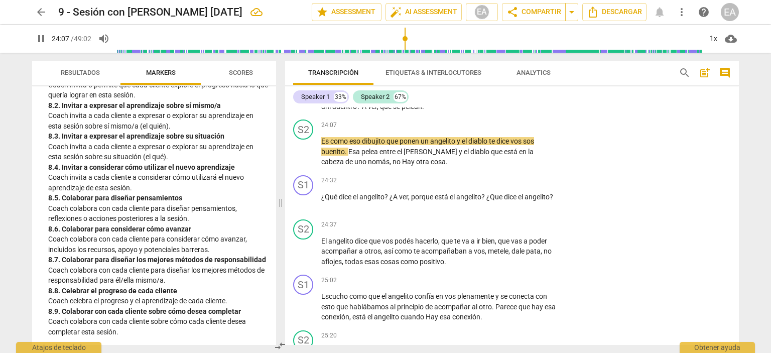
scroll to position [4928, 0]
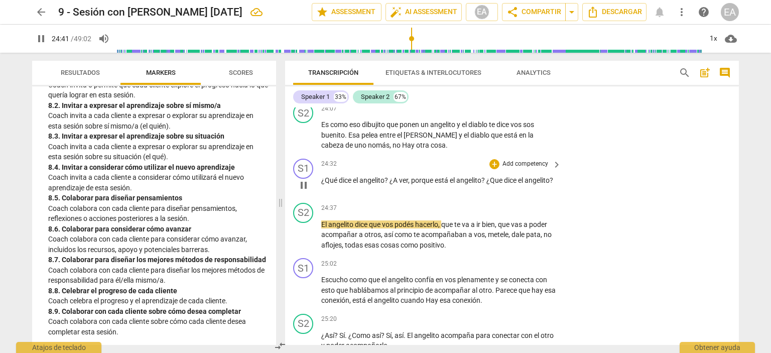
click at [468, 186] on p "¿Qué dice el [PERSON_NAME] ? ¿A ver , porque está el angelito ? ¿Que dice el an…" at bounding box center [438, 180] width 235 height 11
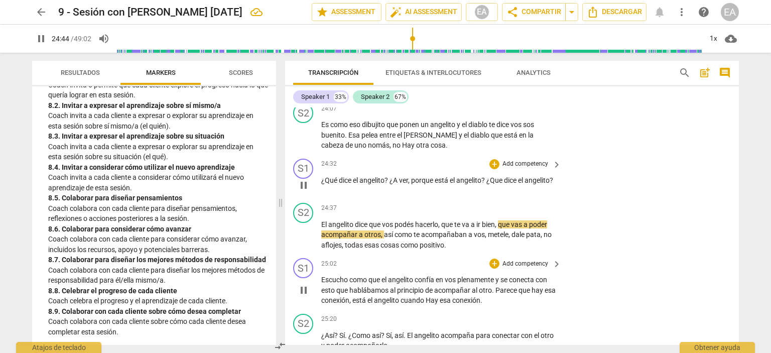
click at [418, 285] on div "S1 play_arrow pause 25:02 + Add competency keyboard_arrow_right Escucho como qu…" at bounding box center [512, 282] width 454 height 56
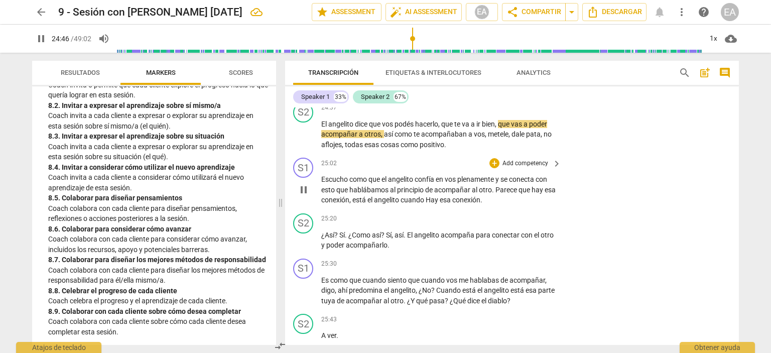
scroll to position [5049, 0]
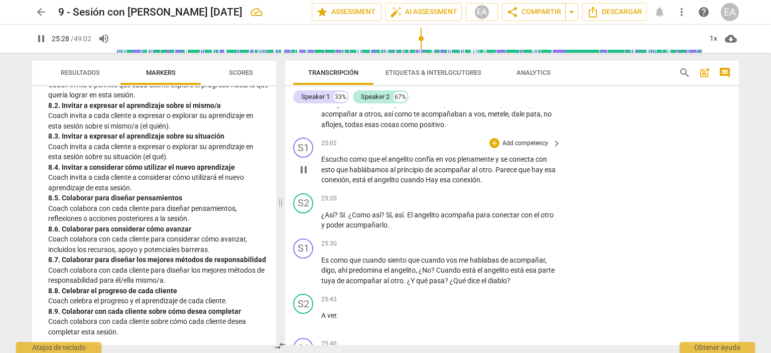
click at [531, 185] on p "Escucho como que el angelito confía en vos plenamente y se conecta con esto que…" at bounding box center [438, 169] width 235 height 31
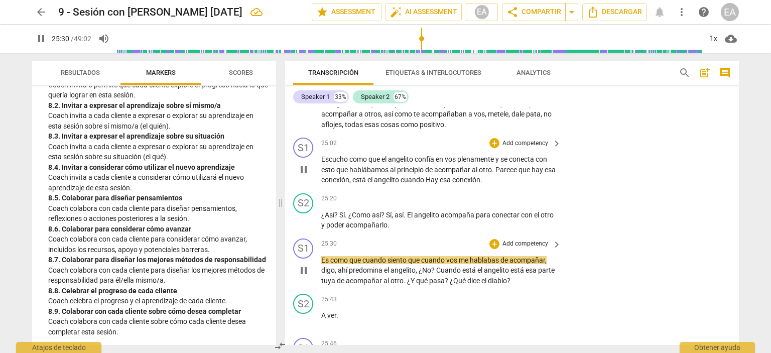
click at [430, 250] on div "25:30 + Add competency keyboard_arrow_right" at bounding box center [441, 244] width 241 height 11
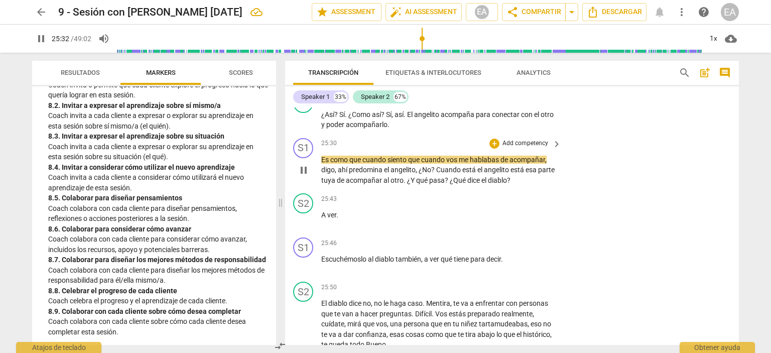
scroll to position [5169, 0]
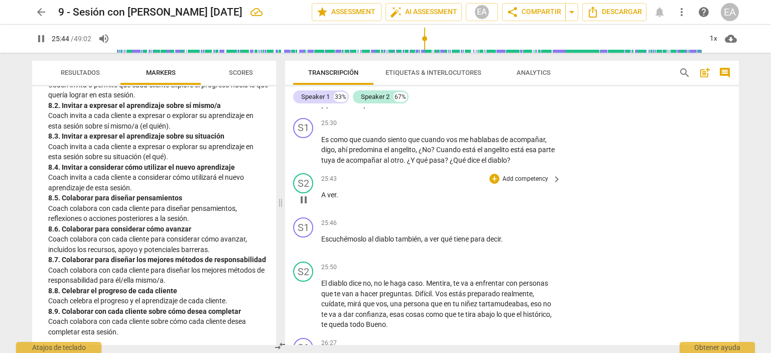
click at [448, 200] on div "S2 play_arrow pause 25:43 + Add competency keyboard_arrow_right A ver ." at bounding box center [512, 191] width 454 height 44
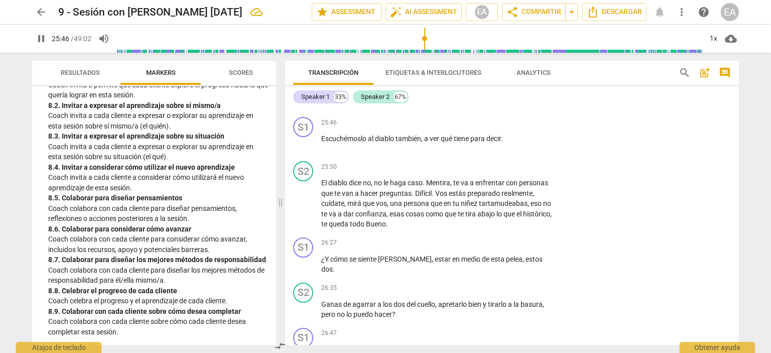
scroll to position [5290, 0]
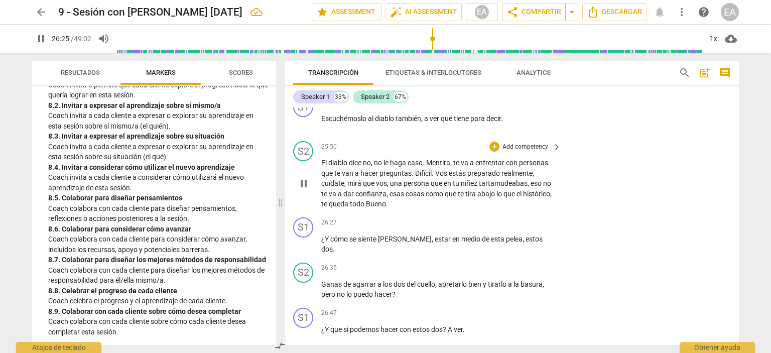
click at [544, 213] on div "S2 play_arrow pause 25:50 + Add competency keyboard_arrow_right El diablo dice …" at bounding box center [512, 175] width 454 height 76
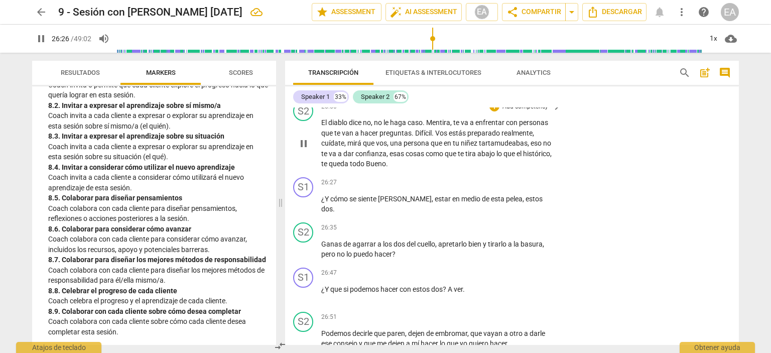
scroll to position [5350, 0]
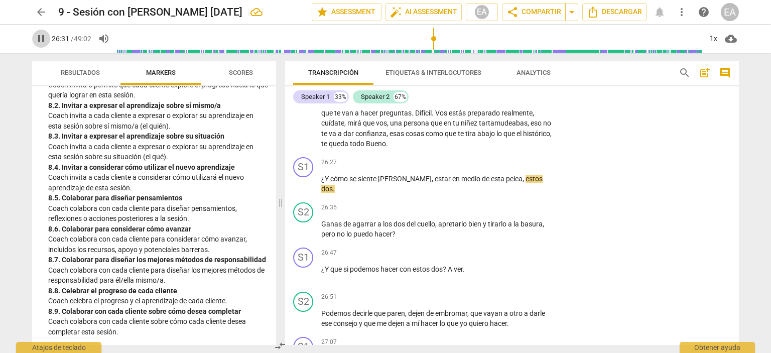
click at [38, 36] on span "pause" at bounding box center [41, 39] width 12 height 12
type input "1592"
click at [526, 167] on p "Add competency" at bounding box center [526, 162] width 48 height 9
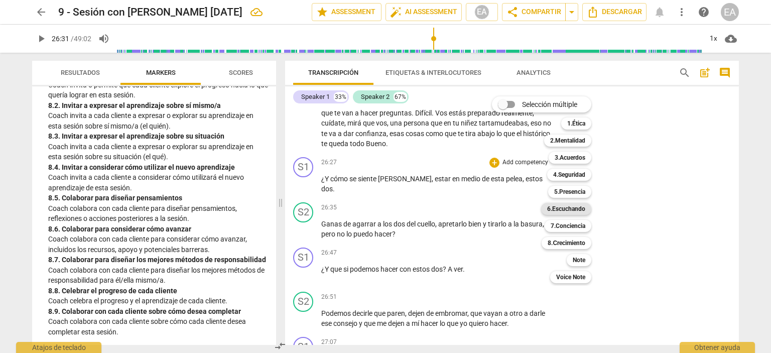
click at [576, 207] on b "6.Escuchando" at bounding box center [566, 209] width 38 height 12
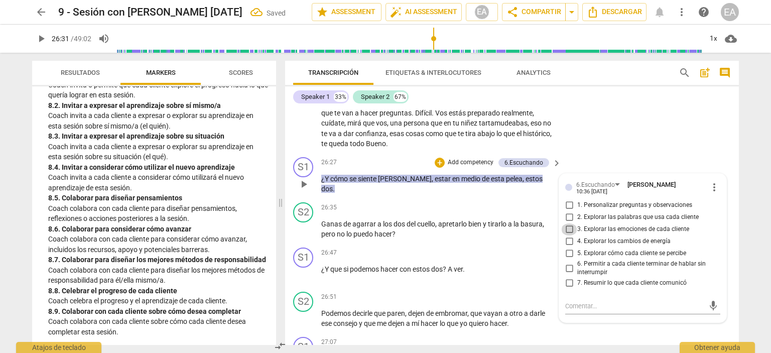
click at [568, 236] on input "3. Explorar las emociones de cada cliente" at bounding box center [569, 229] width 16 height 12
checkbox input "true"
click at [580, 153] on div "S2 play_arrow pause 25:50 + Add competency keyboard_arrow_right El diablo dice …" at bounding box center [512, 115] width 454 height 76
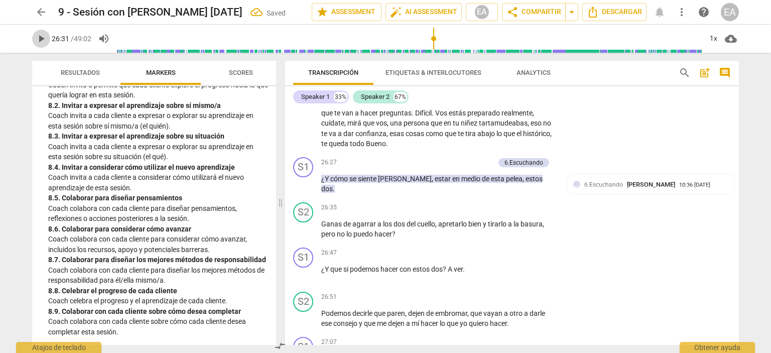
click at [39, 40] on span "play_arrow" at bounding box center [41, 39] width 12 height 12
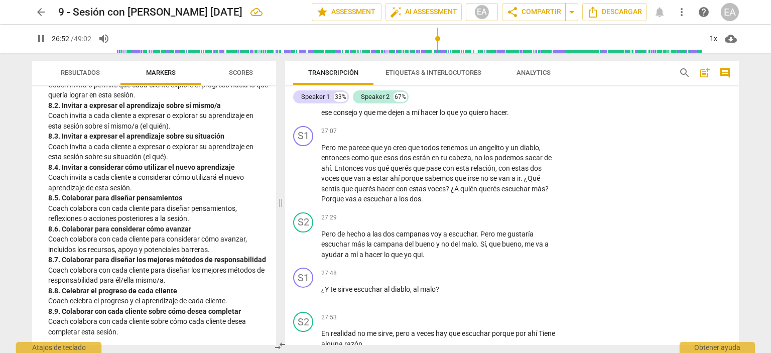
scroll to position [5578, 0]
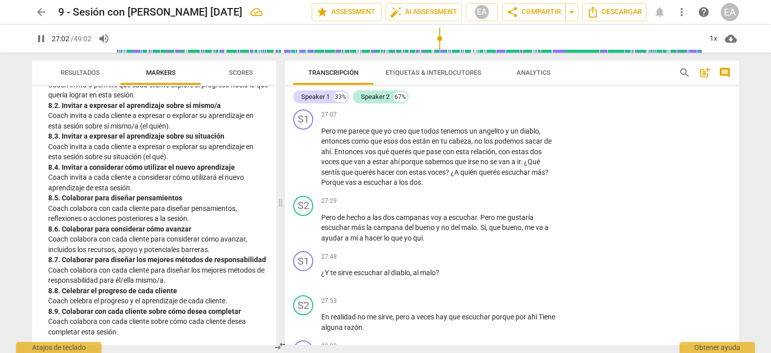
click at [739, 243] on div "Transcripción Etiquetas & Interlocutores Analytics search post_add comment Spea…" at bounding box center [514, 203] width 466 height 300
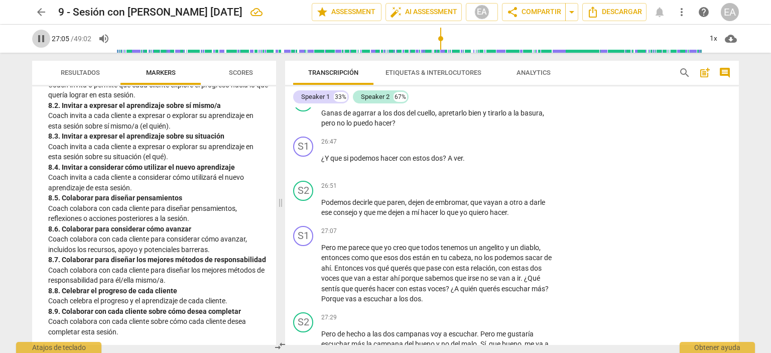
click at [40, 38] on span "pause" at bounding box center [41, 39] width 12 height 12
type input "1626"
click at [516, 147] on p "Add competency" at bounding box center [526, 142] width 48 height 9
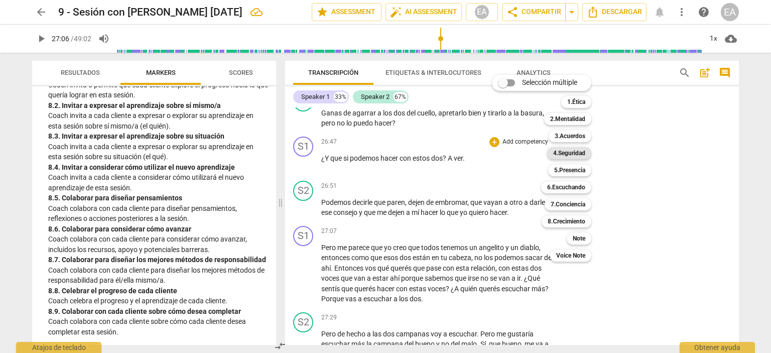
click at [560, 152] on b "4.Seguridad" at bounding box center [569, 153] width 32 height 12
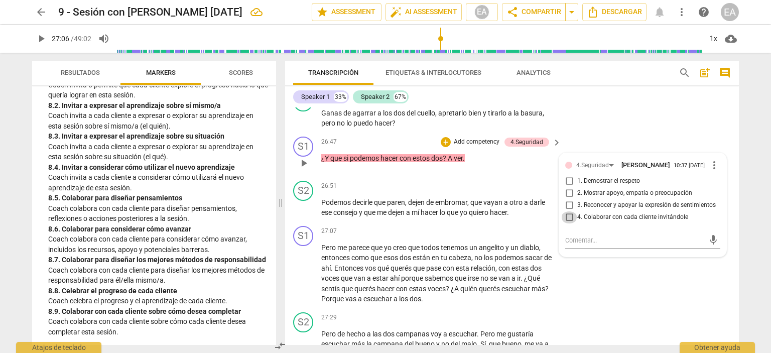
click at [567, 223] on input "4. Colaborar con cada cliente invitándole" at bounding box center [569, 217] width 16 height 12
checkbox input "true"
click at [617, 133] on div "S2 play_arrow pause 26:35 + Add competency keyboard_arrow_right Ganas de agarra…" at bounding box center [512, 109] width 454 height 45
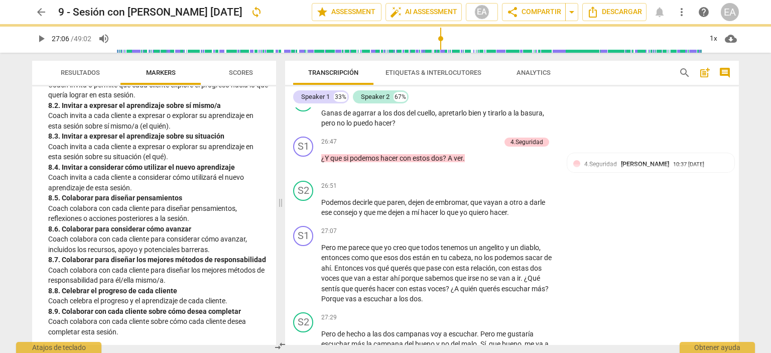
click at [38, 37] on span "play_arrow" at bounding box center [41, 39] width 12 height 12
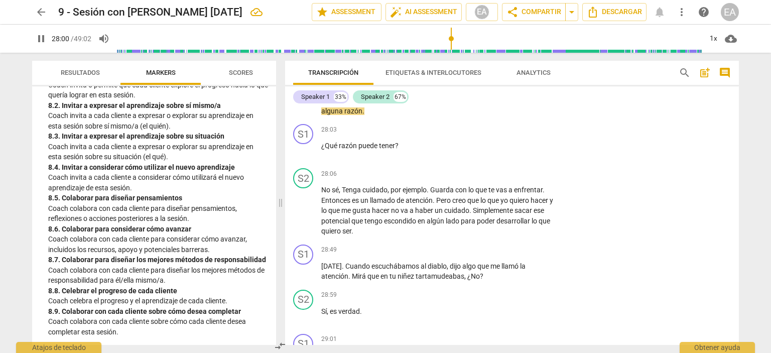
scroll to position [5811, 0]
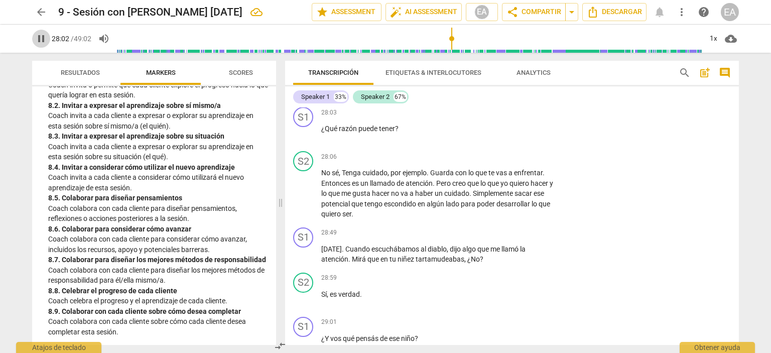
click at [42, 42] on span "pause" at bounding box center [41, 39] width 12 height 12
type input "1683"
click at [516, 118] on p "Add competency" at bounding box center [526, 112] width 48 height 9
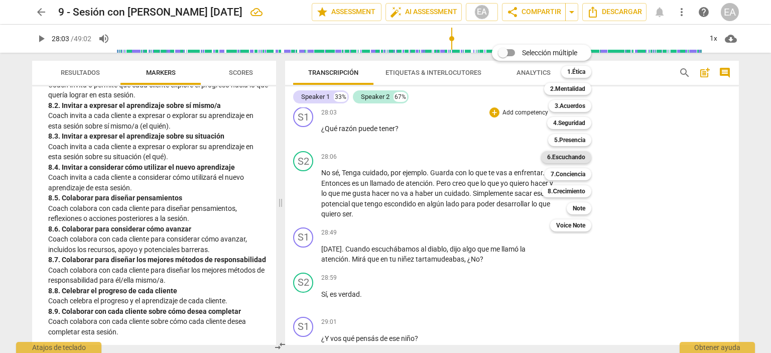
click at [572, 157] on b "6.Escuchando" at bounding box center [566, 157] width 38 height 12
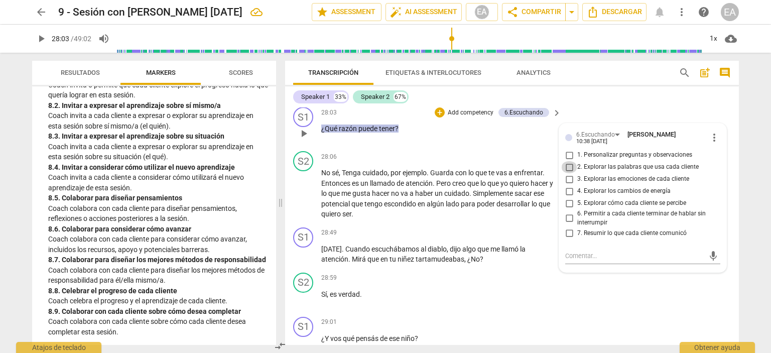
click at [568, 173] on input "2. Explorar las palabras que usa cada cliente" at bounding box center [569, 167] width 16 height 12
checkbox input "true"
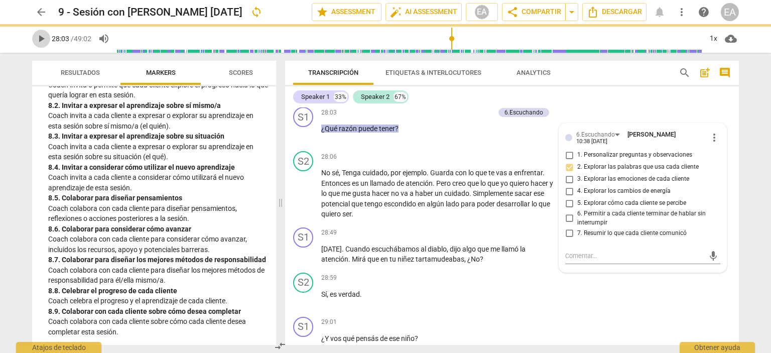
click at [35, 36] on span "play_arrow" at bounding box center [41, 39] width 12 height 12
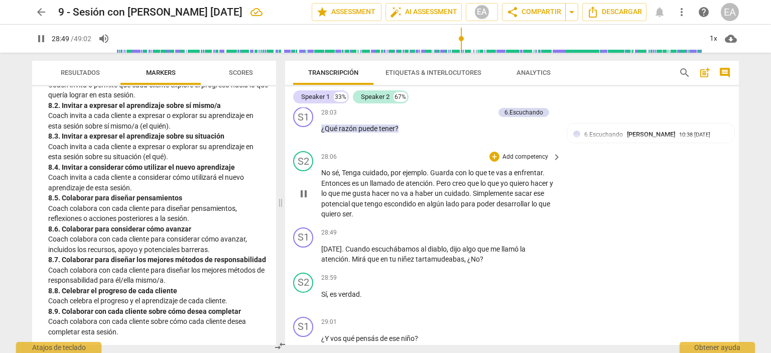
click at [450, 219] on p "No sé , Tenga cuidado , por ejemplo . Guarda con lo que te vas a enfrentar . En…" at bounding box center [438, 194] width 235 height 52
click at [436, 239] on div "28:49 + Add competency keyboard_arrow_right" at bounding box center [441, 232] width 241 height 11
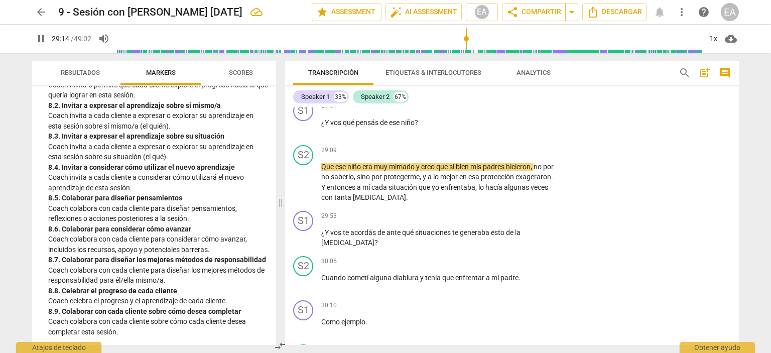
scroll to position [6028, 0]
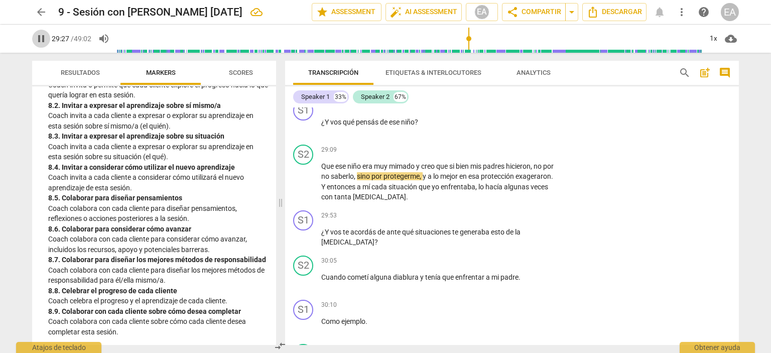
click at [38, 36] on span "pause" at bounding box center [41, 39] width 12 height 12
click at [38, 36] on span "play_arrow" at bounding box center [41, 39] width 12 height 12
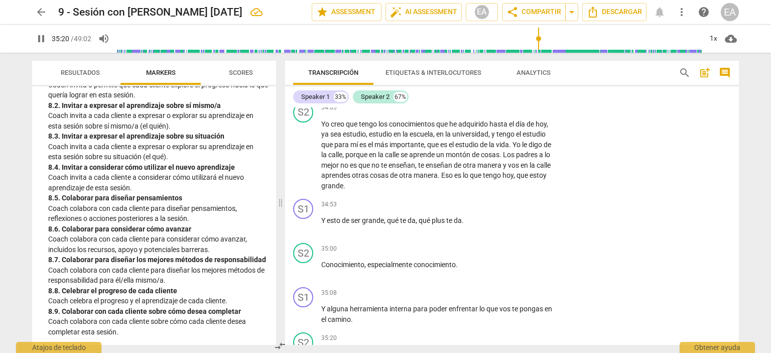
scroll to position [7090, 0]
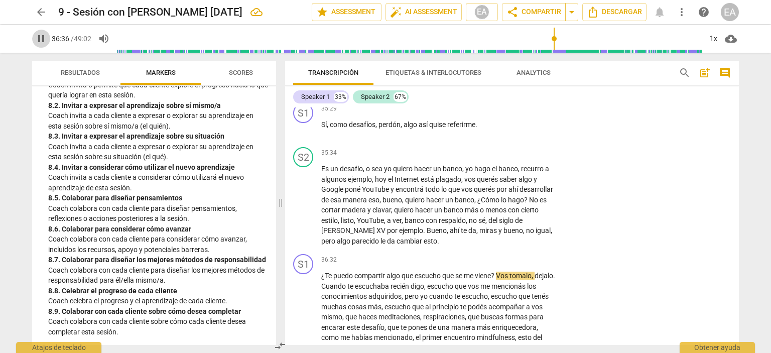
click at [43, 38] on span "pause" at bounding box center [41, 39] width 12 height 12
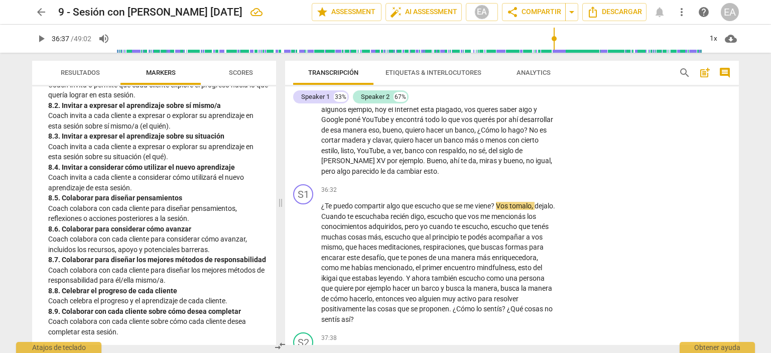
scroll to position [7209, 0]
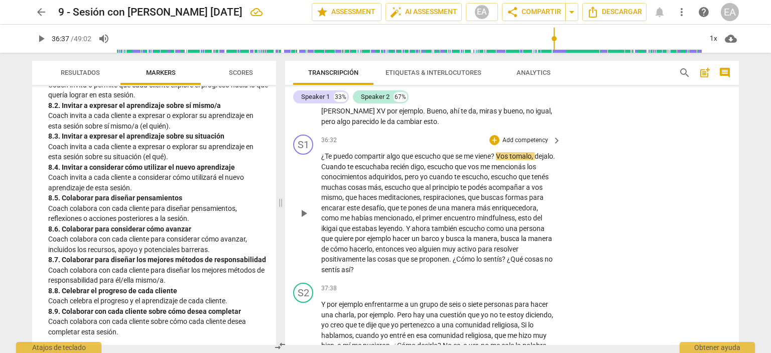
click at [530, 145] on p "Add competency" at bounding box center [526, 140] width 48 height 9
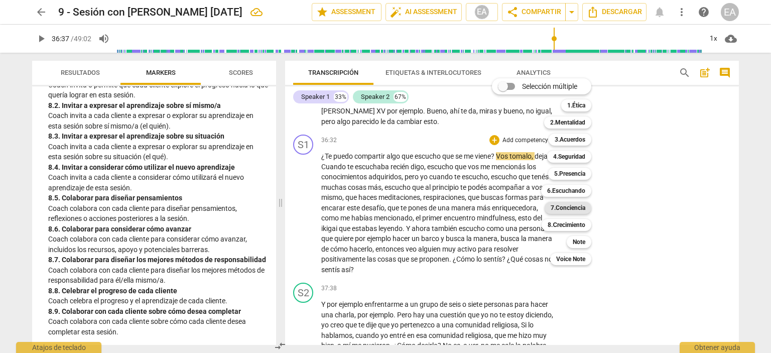
click at [581, 207] on b "7.Conciencia" at bounding box center [568, 208] width 35 height 12
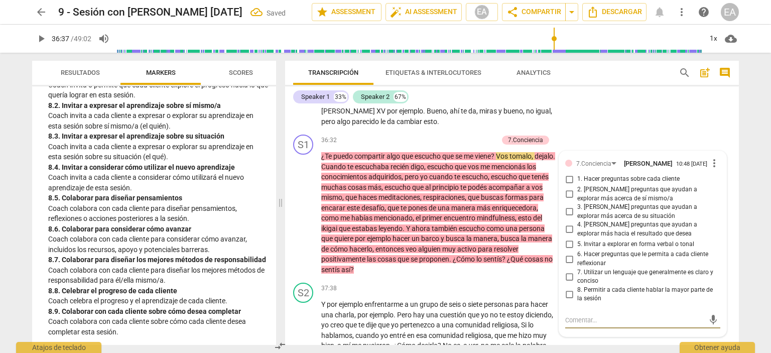
scroll to position [7339, 0]
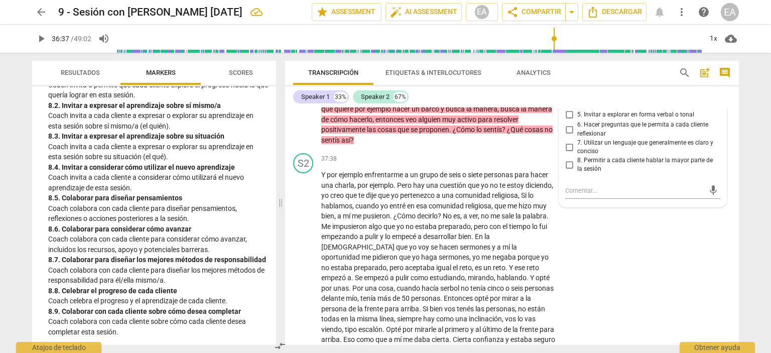
click at [728, 149] on div "S1 play_arrow pause 36:32 + Add competency 7.Conciencia keyboard_arrow_right ¿T…" at bounding box center [512, 75] width 454 height 148
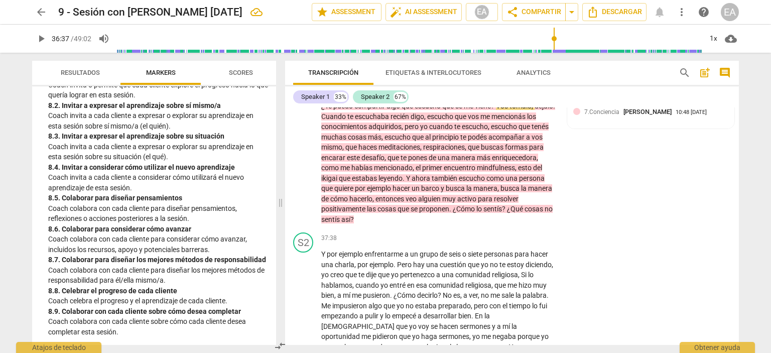
scroll to position [7226, 0]
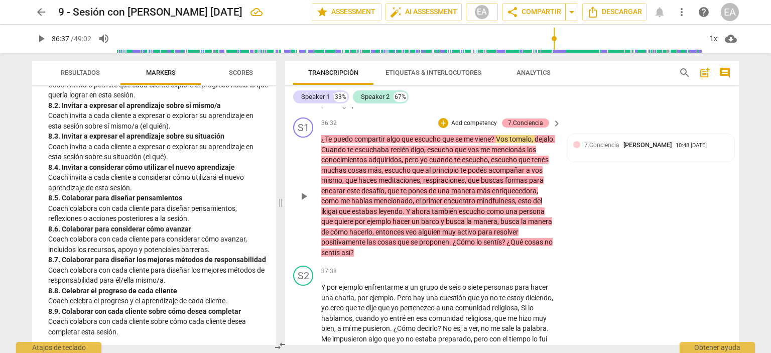
click at [530, 128] on div "7.Conciencia" at bounding box center [525, 123] width 35 height 9
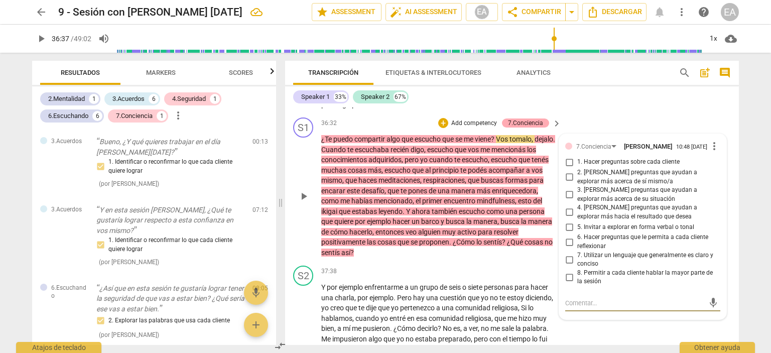
scroll to position [1134, 0]
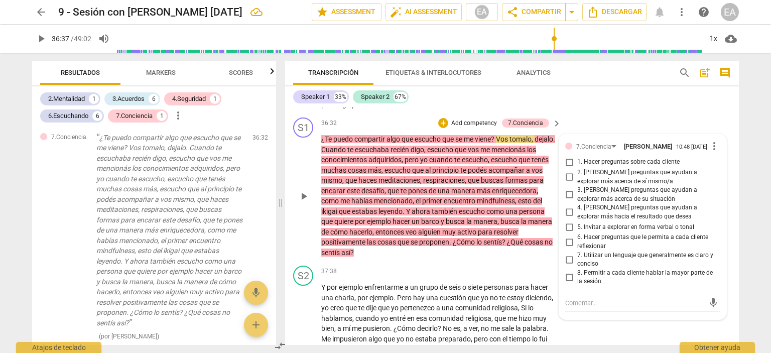
click at [718, 214] on div "7.Conciencia [PERSON_NAME] 10:48 [DATE] more_vert 1. Hacer preguntas sobre cada…" at bounding box center [642, 226] width 167 height 185
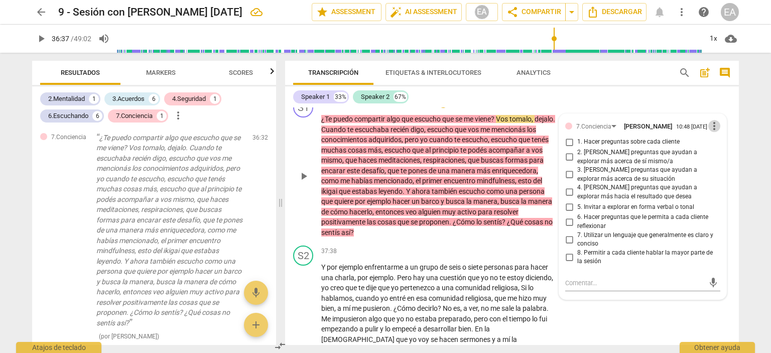
click at [715, 132] on span "more_vert" at bounding box center [715, 126] width 12 height 12
click at [715, 174] on li "Borrar" at bounding box center [723, 178] width 35 height 19
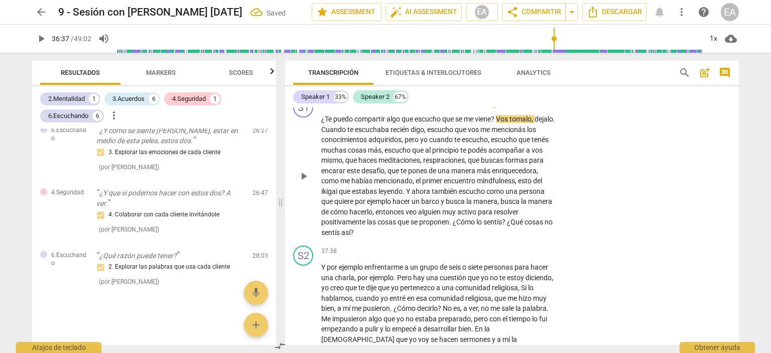
scroll to position [963, 0]
click at [508, 108] on p "Add competency" at bounding box center [526, 103] width 48 height 9
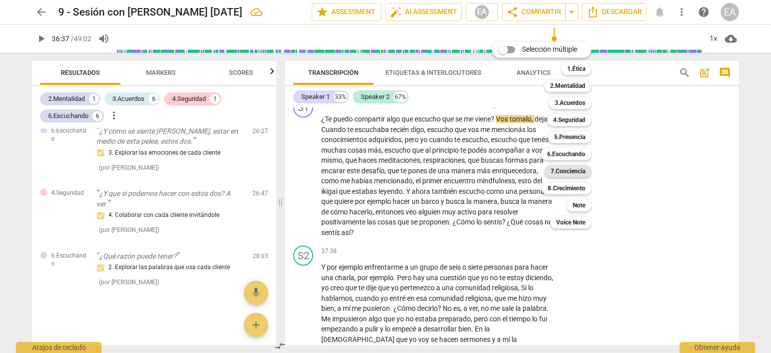
click at [573, 172] on b "7.Conciencia" at bounding box center [568, 171] width 35 height 12
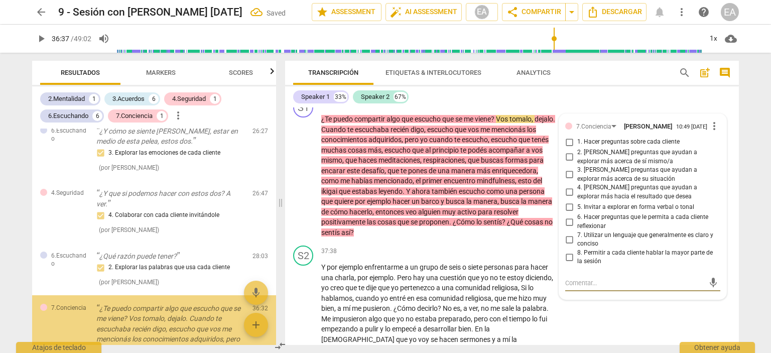
scroll to position [1134, 0]
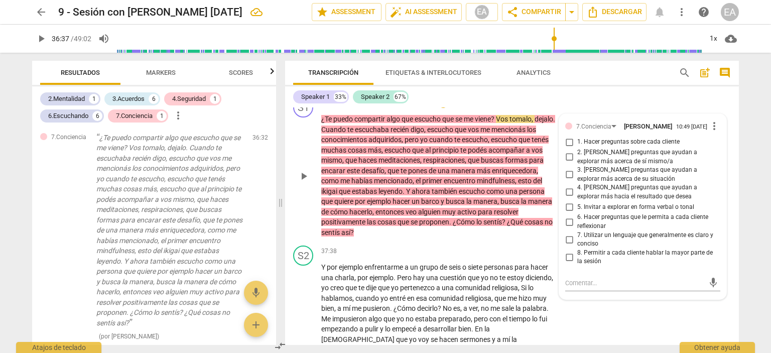
click at [723, 128] on div "S1 play_arrow pause 36:32 + Add competency 7.Conciencia keyboard_arrow_right ¿T…" at bounding box center [512, 167] width 454 height 148
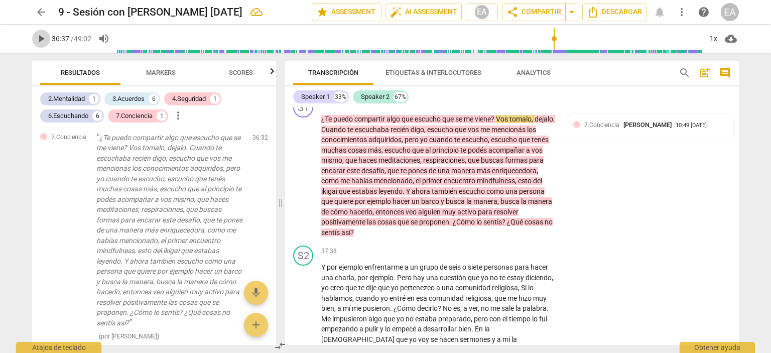
click at [41, 41] on span "play_arrow" at bounding box center [41, 39] width 12 height 12
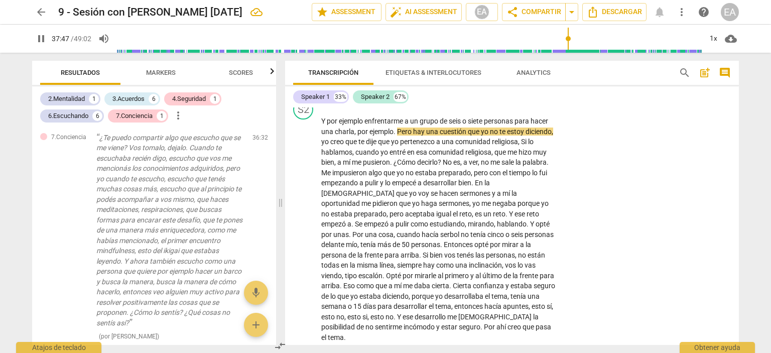
scroll to position [7409, 0]
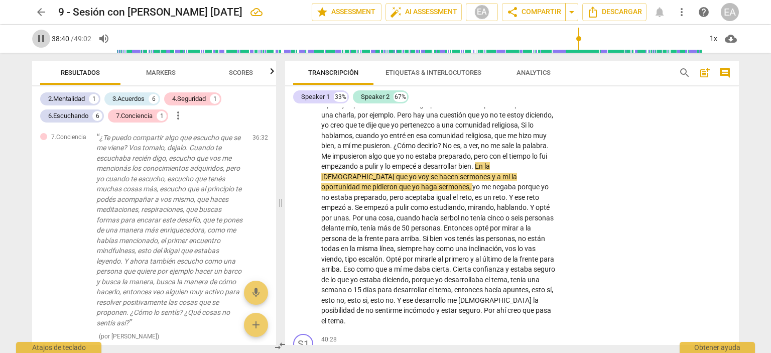
click at [38, 40] on span "pause" at bounding box center [41, 39] width 12 height 12
click at [38, 40] on span "play_arrow" at bounding box center [41, 39] width 12 height 12
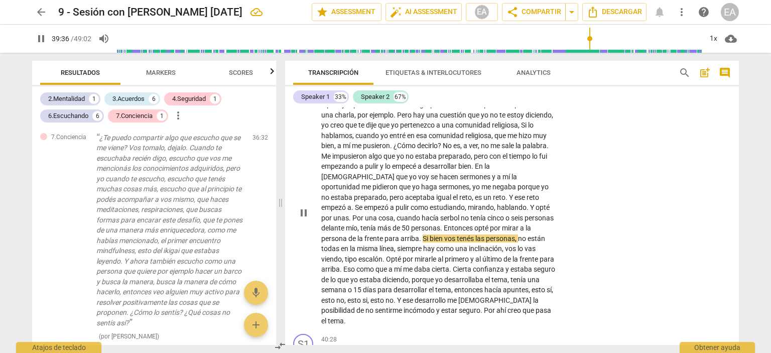
click at [560, 289] on div "S2 play_arrow pause 37:38 + Add competency keyboard_arrow_right Y por ejemplo e…" at bounding box center [512, 204] width 454 height 251
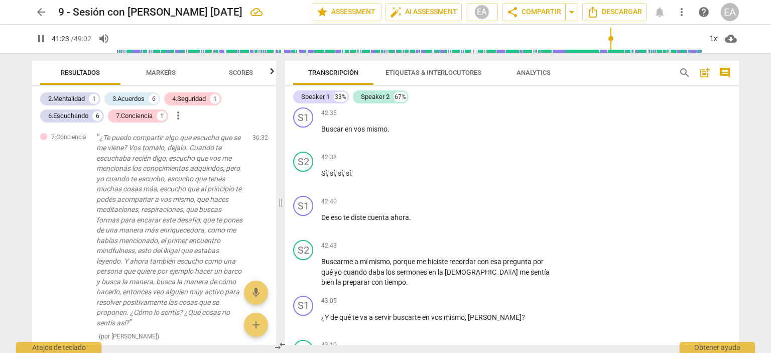
scroll to position [7892, 0]
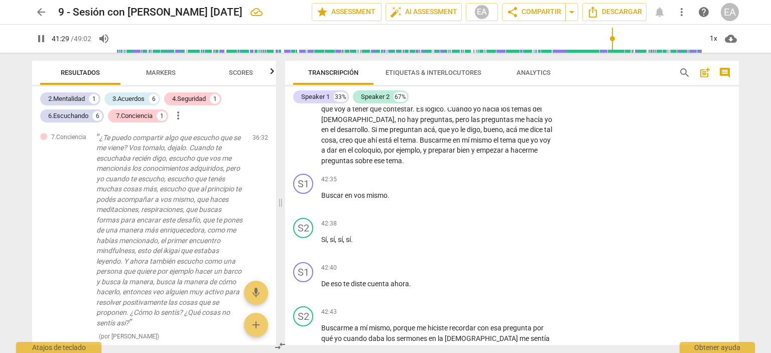
click at [739, 299] on div "Transcripción Etiquetas & Interlocutores Analytics search post_add comment Spea…" at bounding box center [514, 203] width 466 height 300
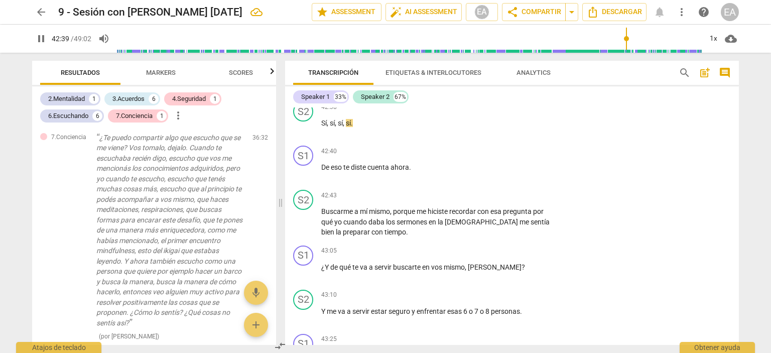
scroll to position [8009, 0]
click at [38, 35] on span "pause" at bounding box center [41, 39] width 12 height 12
type input "2564"
click at [516, 156] on p "Add competency" at bounding box center [526, 151] width 48 height 9
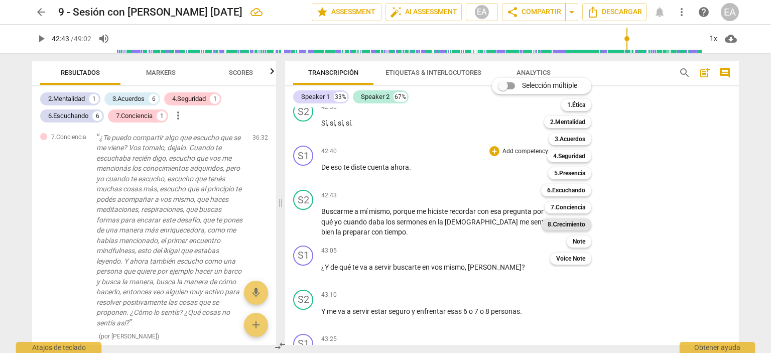
click at [574, 222] on b "8.Сrecimiento" at bounding box center [567, 224] width 38 height 12
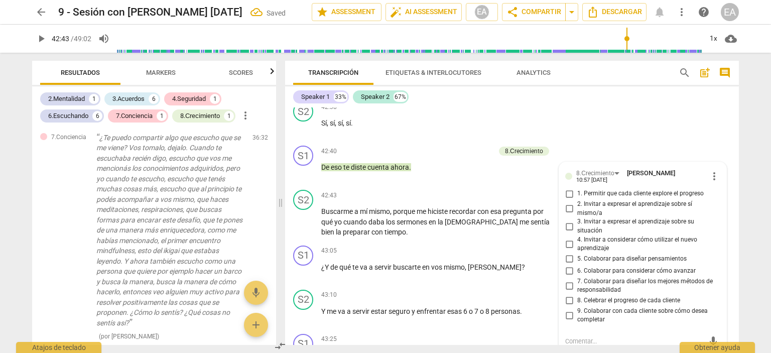
scroll to position [8144, 0]
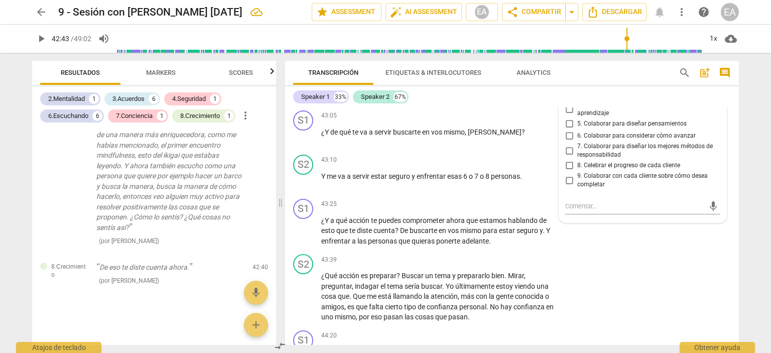
click at [715, 130] on div "5. Colaborar para diseñar pensamientos" at bounding box center [642, 124] width 155 height 12
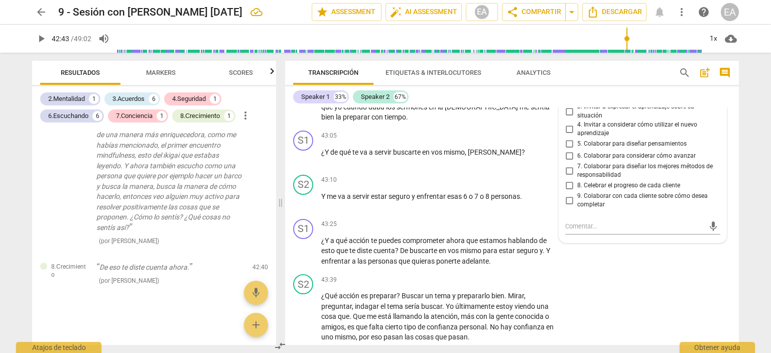
click at [568, 100] on input "2. Invitar a expresar el aprendizaje sobre sí mismo/a" at bounding box center [569, 94] width 16 height 12
checkbox input "true"
click at [730, 127] on div "S2 play_arrow pause 42:43 + Add competency keyboard_arrow_right Buscarme a mí m…" at bounding box center [512, 99] width 454 height 56
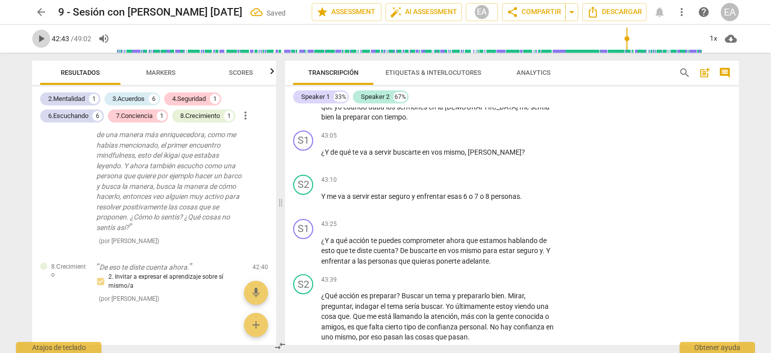
click at [42, 37] on span "play_arrow" at bounding box center [41, 39] width 12 height 12
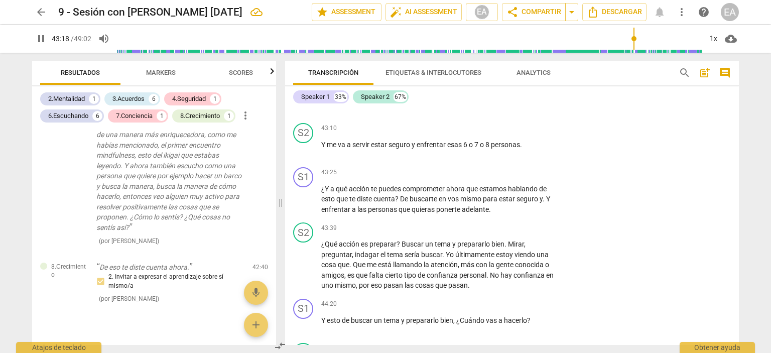
scroll to position [8192, 0]
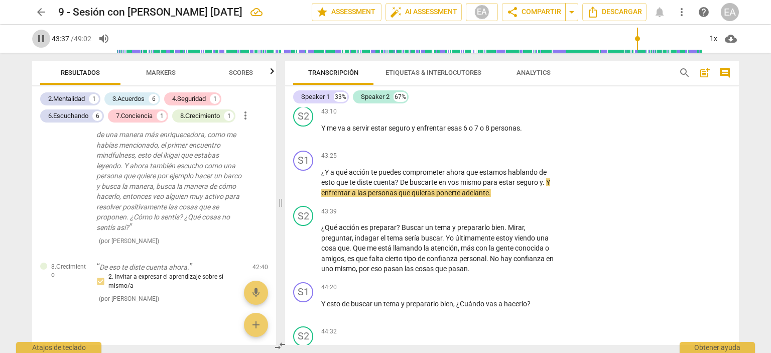
click at [41, 40] on span "pause" at bounding box center [41, 39] width 12 height 12
type input "2618"
click at [528, 161] on p "Add competency" at bounding box center [526, 156] width 48 height 9
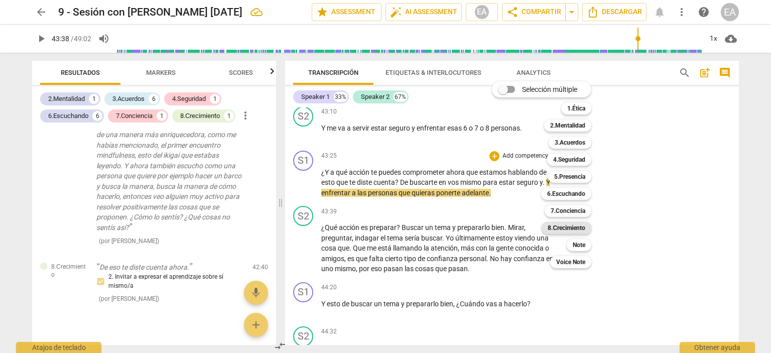
click at [566, 226] on b "8.Сrecimiento" at bounding box center [567, 228] width 38 height 12
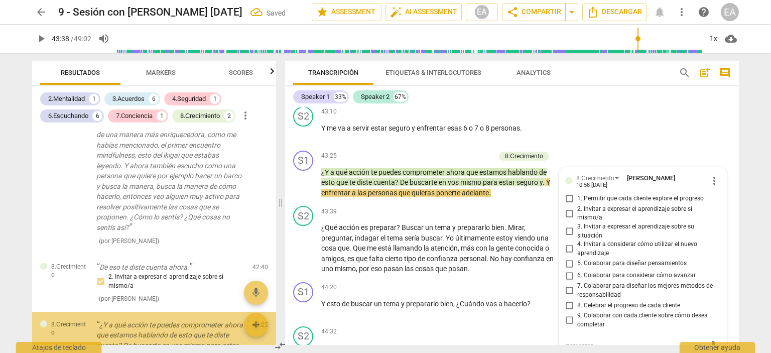
scroll to position [1327, 0]
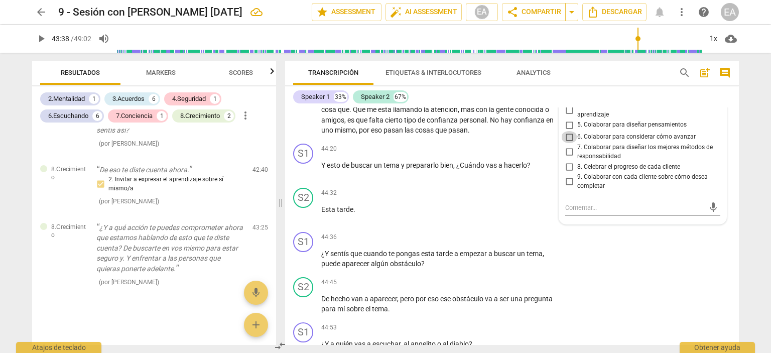
click at [567, 143] on input "6. Colaborar para considerar cómo avanzar" at bounding box center [569, 137] width 16 height 12
checkbox input "true"
click at [735, 159] on div "S1 play_arrow pause 44:20 + Add competency keyboard_arrow_right Y esto de busca…" at bounding box center [512, 162] width 454 height 44
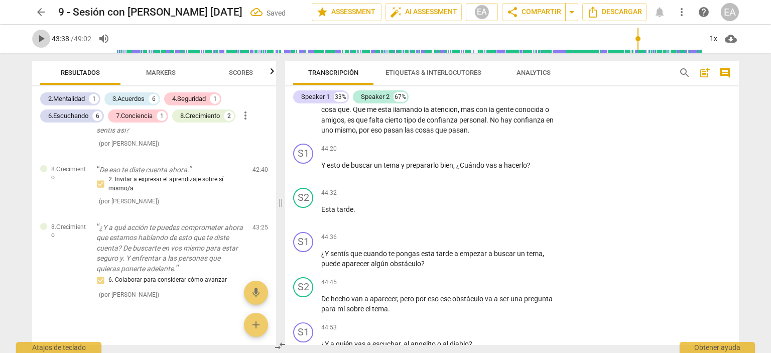
click at [42, 35] on span "play_arrow" at bounding box center [41, 39] width 12 height 12
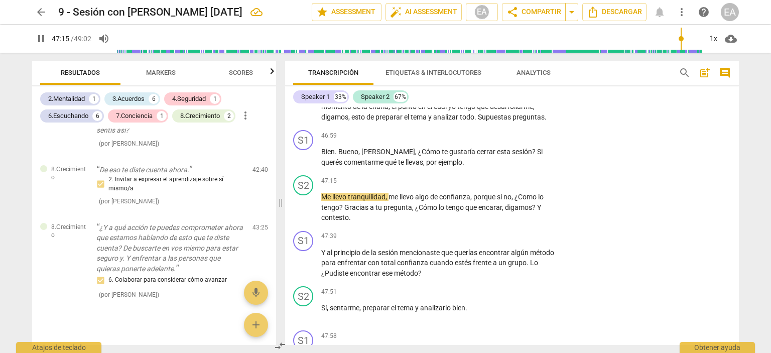
scroll to position [9141, 0]
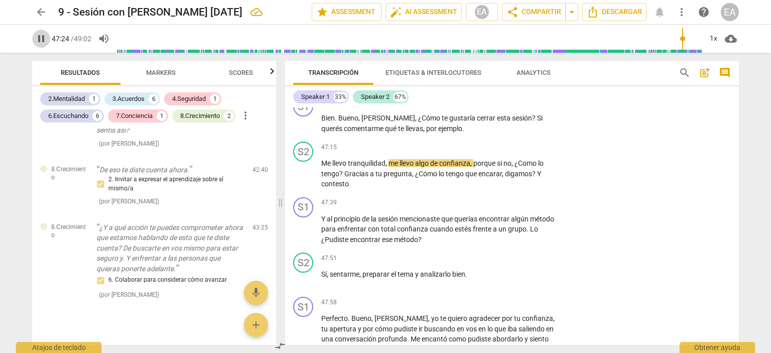
click at [42, 35] on span "pause" at bounding box center [41, 39] width 12 height 12
type input "2845"
click at [513, 107] on div "+ Add competency" at bounding box center [520, 102] width 60 height 10
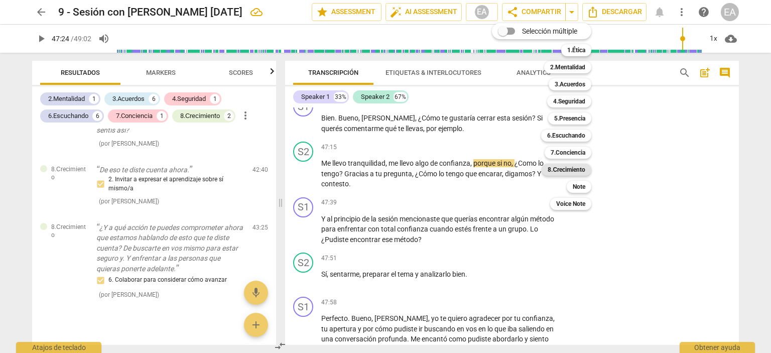
click at [577, 169] on b "8.Сrecimiento" at bounding box center [567, 170] width 38 height 12
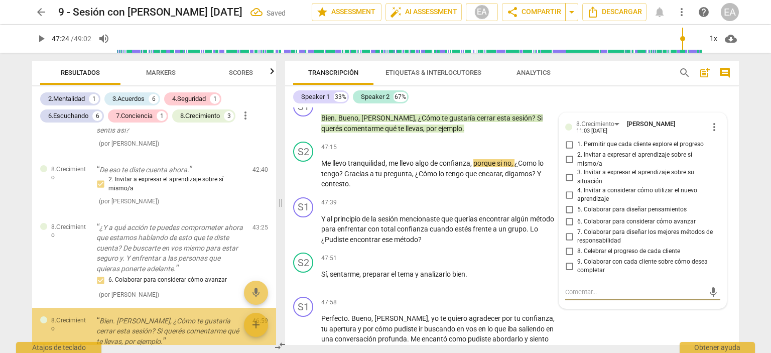
scroll to position [1400, 0]
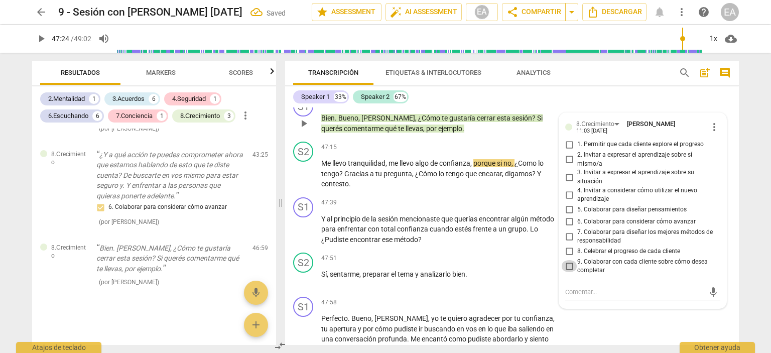
click at [567, 272] on input "9. Colaborar con cada cliente sobre cómo desea completar" at bounding box center [569, 266] width 16 height 12
checkbox input "true"
click at [734, 193] on div "S2 play_arrow pause 47:15 + Add competency keyboard_arrow_right Me llevo tranqu…" at bounding box center [512, 166] width 454 height 56
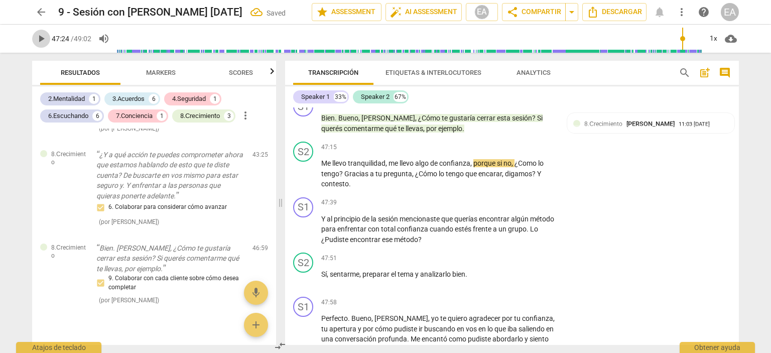
click at [38, 35] on span "play_arrow" at bounding box center [41, 39] width 12 height 12
type input "2854"
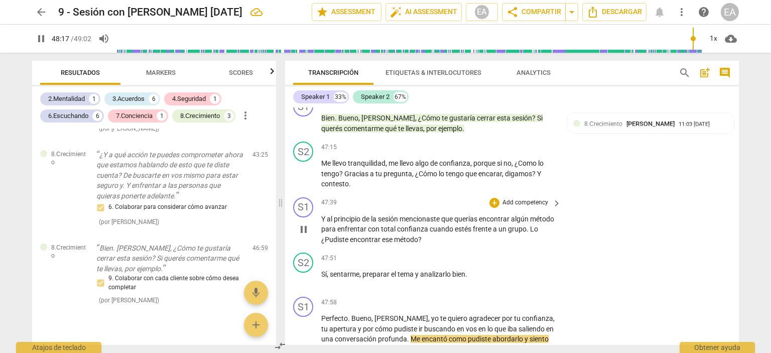
scroll to position [9383, 0]
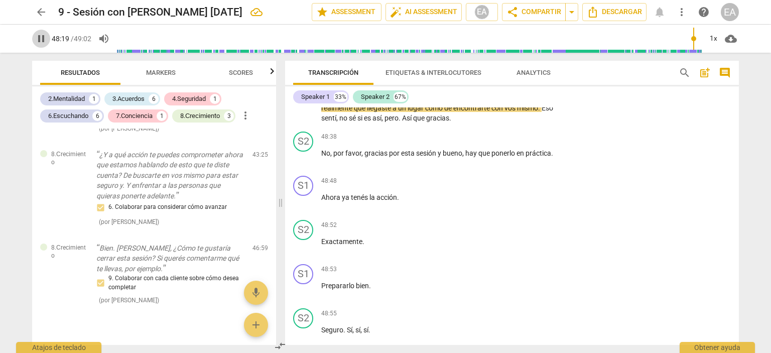
click at [39, 39] on span "pause" at bounding box center [41, 39] width 12 height 12
type input "2900"
click at [527, 128] on div "S1 play_arrow pause 47:58 + Add competency keyboard_arrow_right Perfecto . Buen…" at bounding box center [512, 89] width 454 height 76
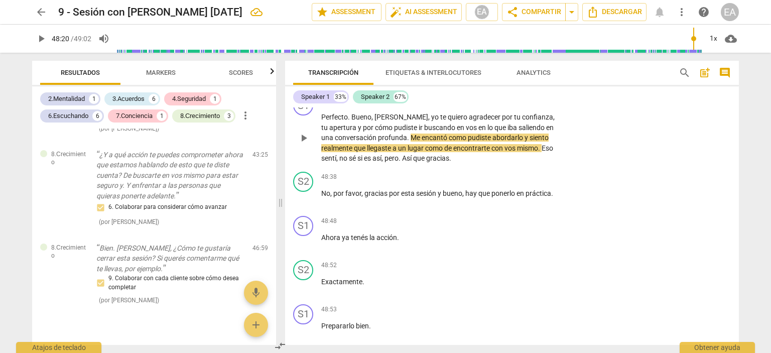
scroll to position [9323, 0]
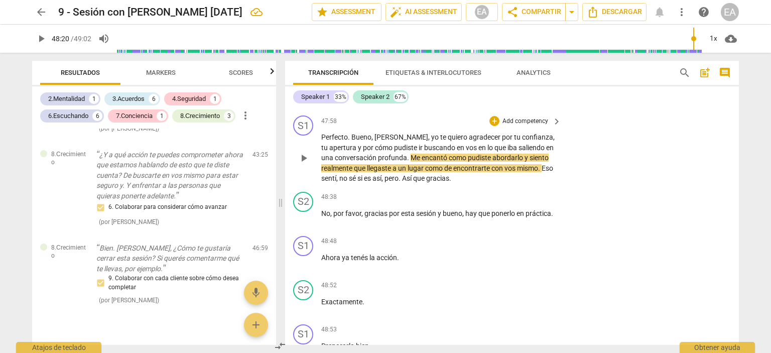
click at [527, 126] on p "Add competency" at bounding box center [526, 121] width 48 height 9
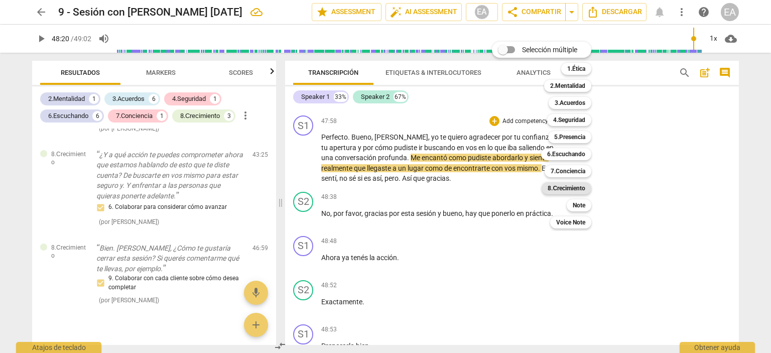
click at [556, 188] on b "8.Сrecimiento" at bounding box center [567, 188] width 38 height 12
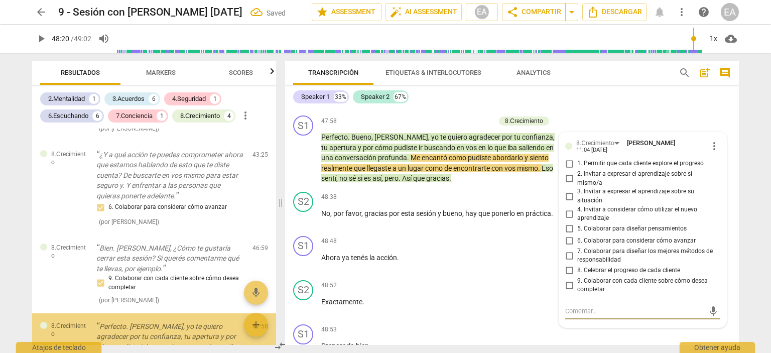
scroll to position [1530, 0]
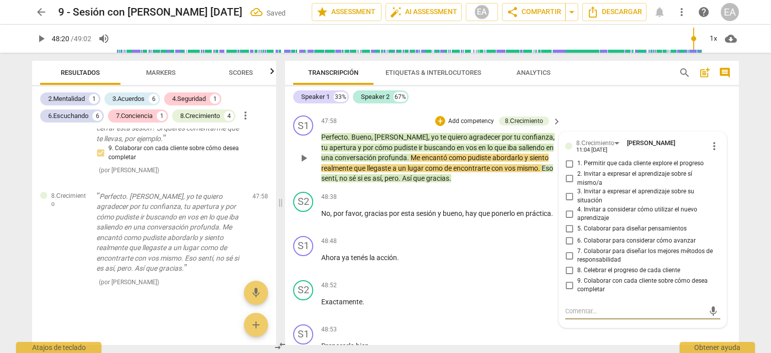
click at [568, 277] on input "8. Celebrar el progreso de cada cliente" at bounding box center [569, 271] width 16 height 12
checkbox input "true"
click at [700, 111] on div "S2 play_arrow pause 47:51 + Add competency keyboard_arrow_right Sí , sentarme ,…" at bounding box center [512, 89] width 454 height 44
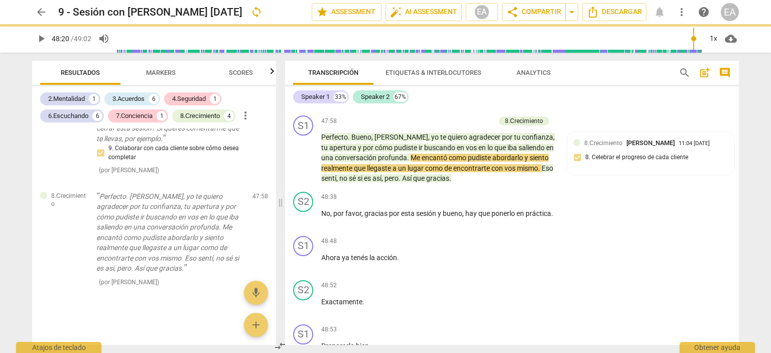
click at [39, 41] on span "play_arrow" at bounding box center [41, 39] width 12 height 12
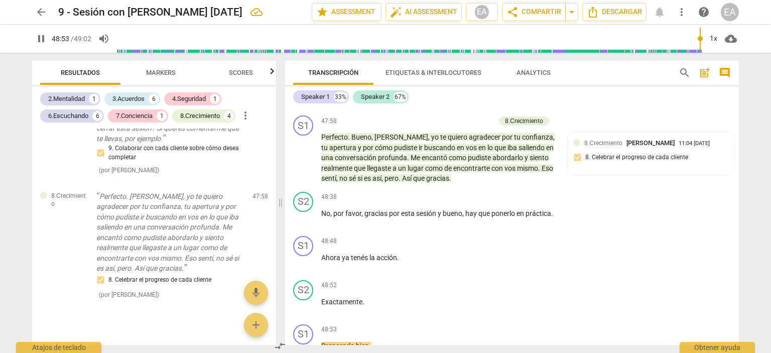
scroll to position [9524, 0]
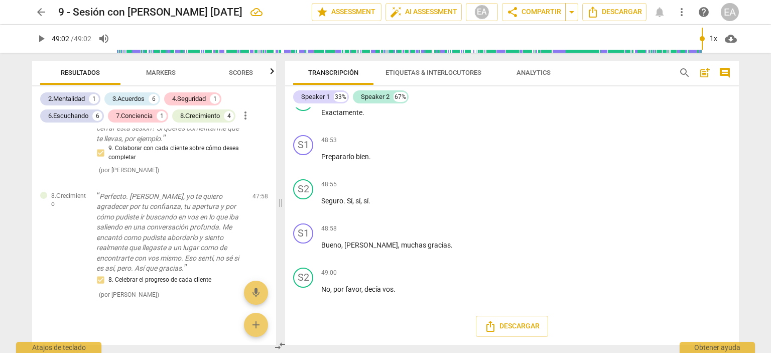
type input "2942"
